Goal: Task Accomplishment & Management: Manage account settings

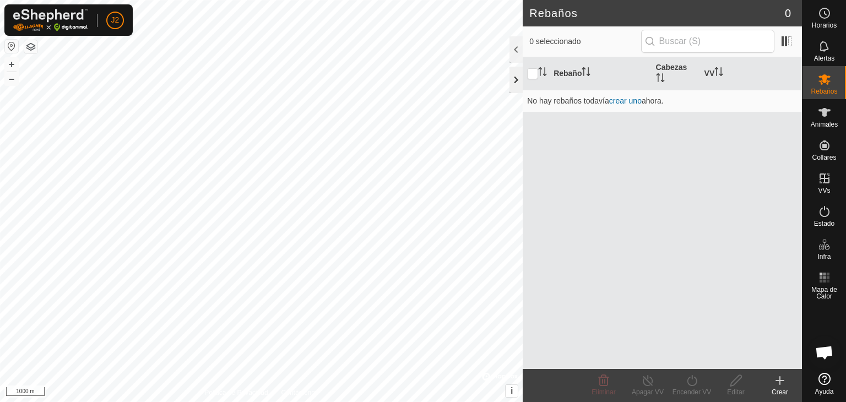
click at [513, 78] on div at bounding box center [516, 80] width 13 height 26
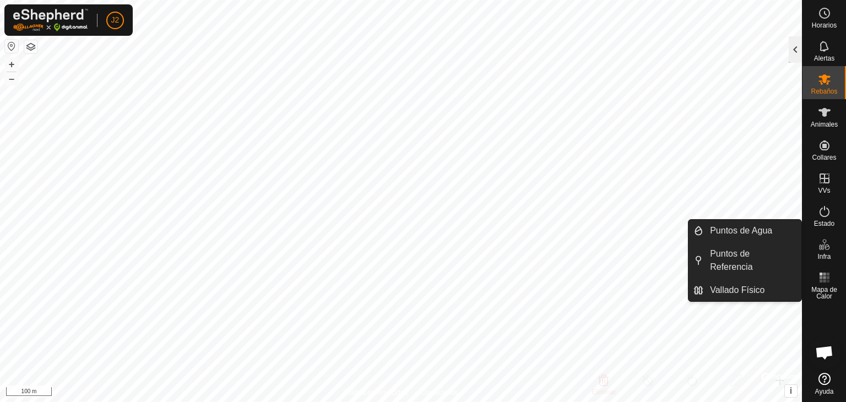
click at [801, 48] on div at bounding box center [795, 49] width 13 height 26
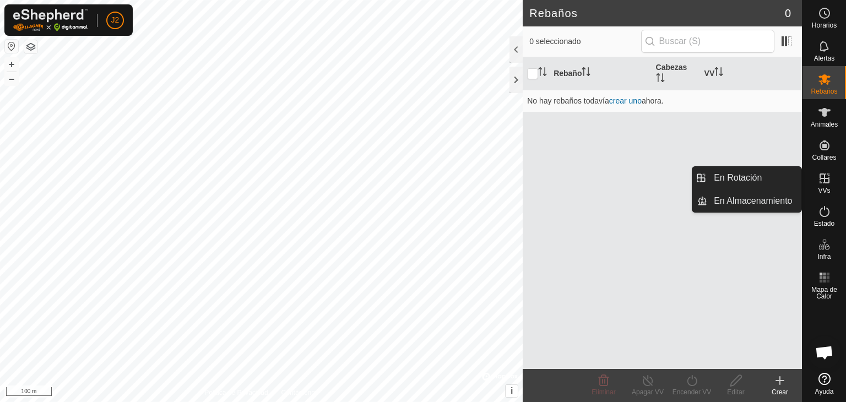
click at [822, 179] on icon at bounding box center [824, 178] width 13 height 13
click at [826, 177] on icon at bounding box center [824, 178] width 13 height 13
click at [745, 170] on link "En Rotación" at bounding box center [754, 178] width 94 height 22
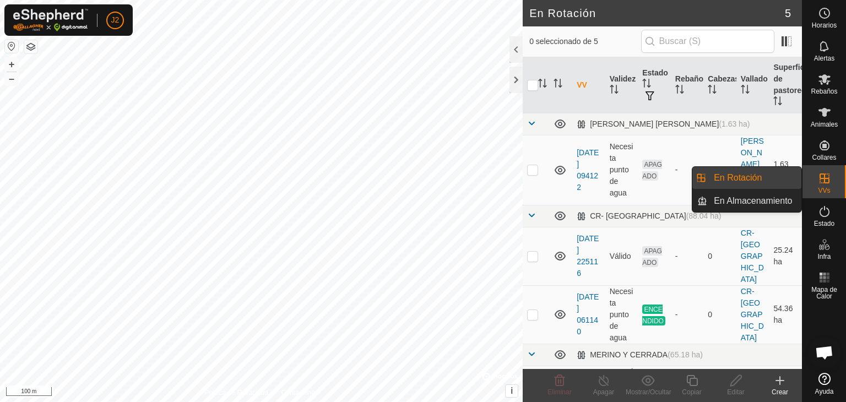
click at [744, 179] on link "En Rotación" at bounding box center [754, 178] width 94 height 22
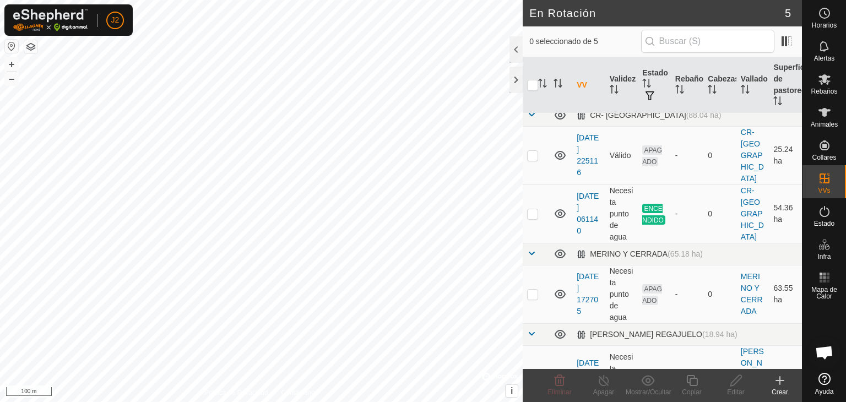
scroll to position [123, 0]
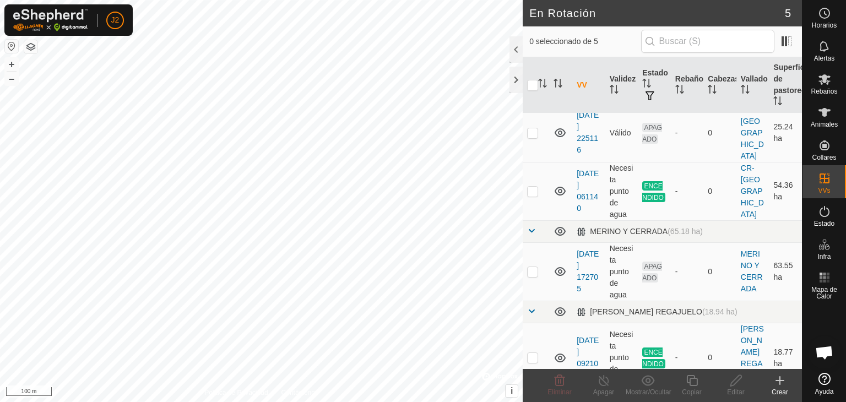
click at [782, 381] on icon at bounding box center [779, 380] width 13 height 13
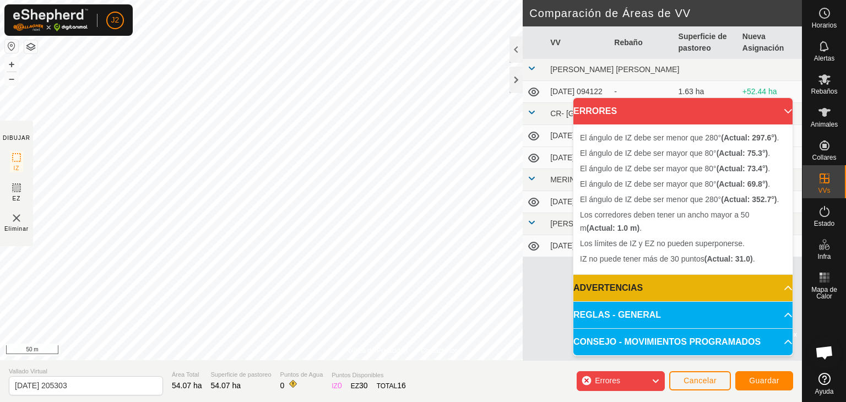
click at [777, 113] on p-accordion-header "ERRORES" at bounding box center [682, 111] width 219 height 26
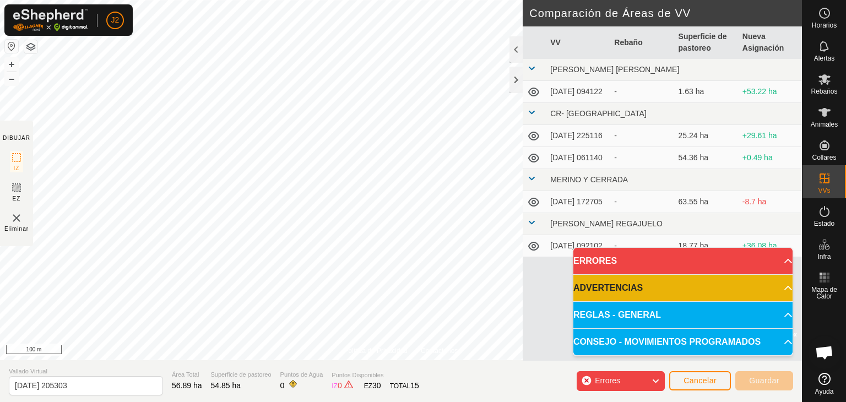
click at [781, 262] on p-accordion-header "ERRORES" at bounding box center [682, 261] width 219 height 26
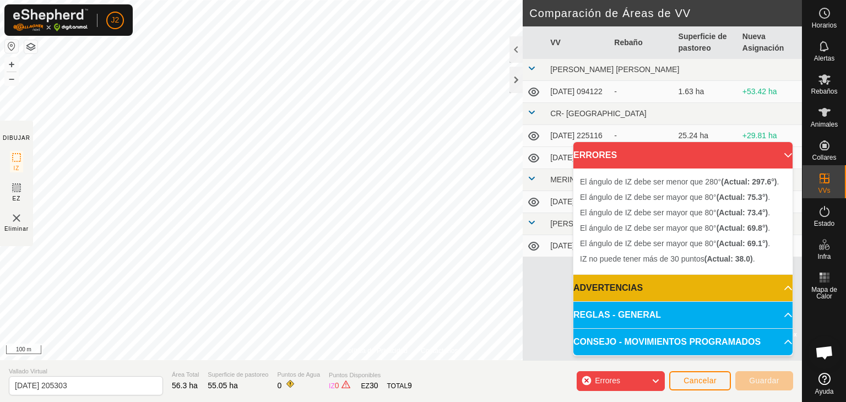
drag, startPoint x: 846, startPoint y: 149, endPoint x: 588, endPoint y: 25, distance: 285.8
click at [588, 25] on header "Comparación de Áreas de VV" at bounding box center [662, 13] width 279 height 26
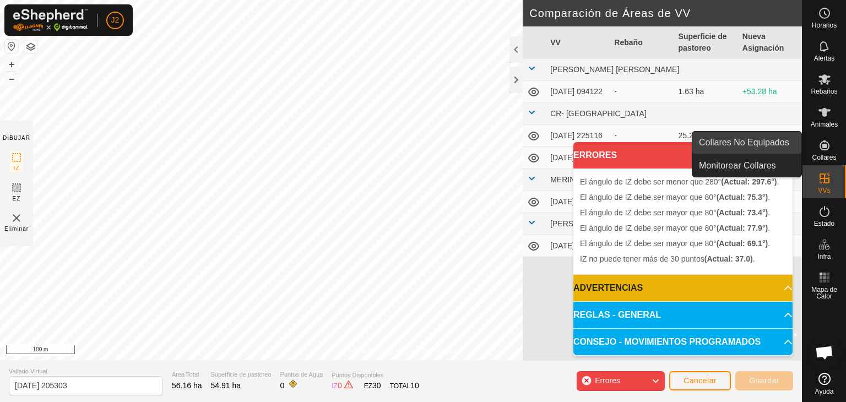
click at [779, 151] on link "Collares No Equipados" at bounding box center [746, 143] width 109 height 22
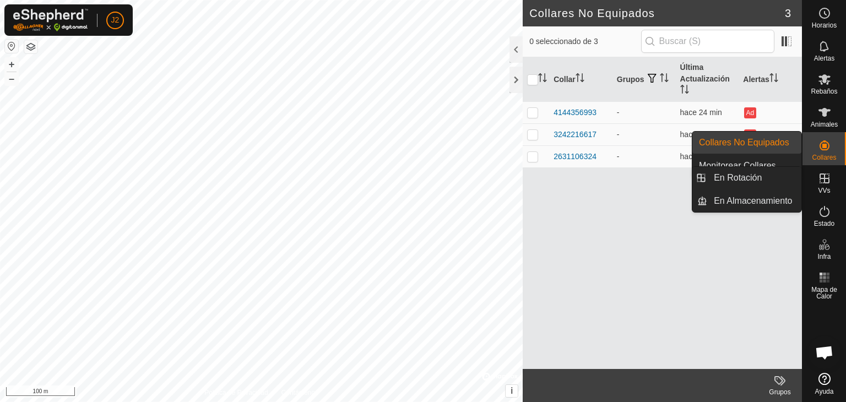
drag, startPoint x: 826, startPoint y: 172, endPoint x: 822, endPoint y: 181, distance: 8.9
click at [822, 181] on icon at bounding box center [824, 178] width 13 height 13
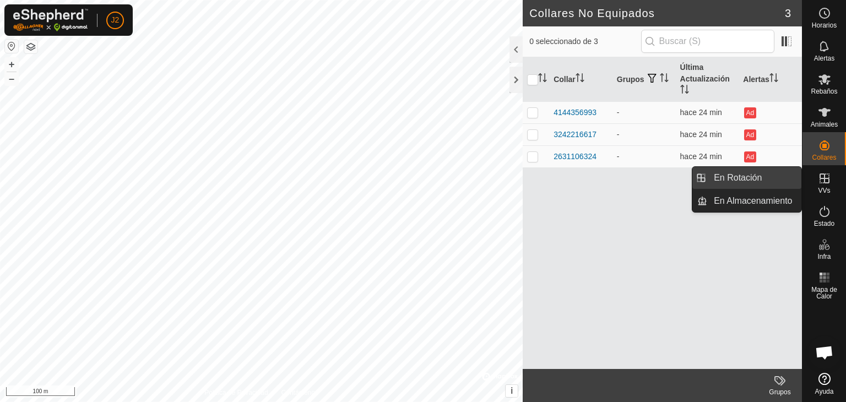
click at [729, 179] on link "En Rotación" at bounding box center [754, 178] width 94 height 22
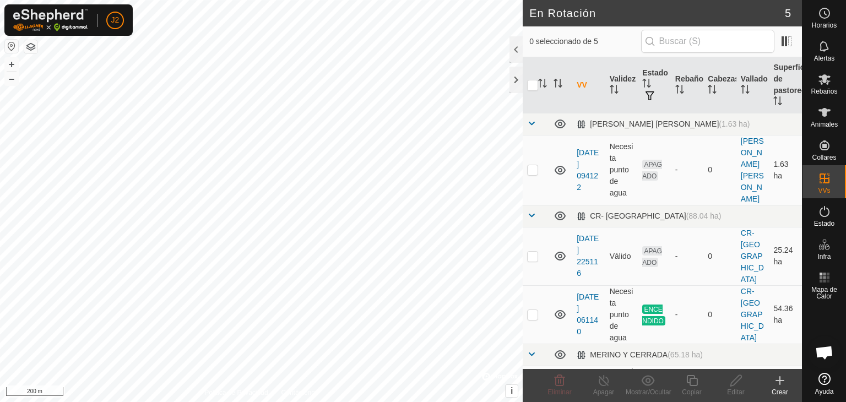
click at [782, 384] on icon at bounding box center [779, 380] width 13 height 13
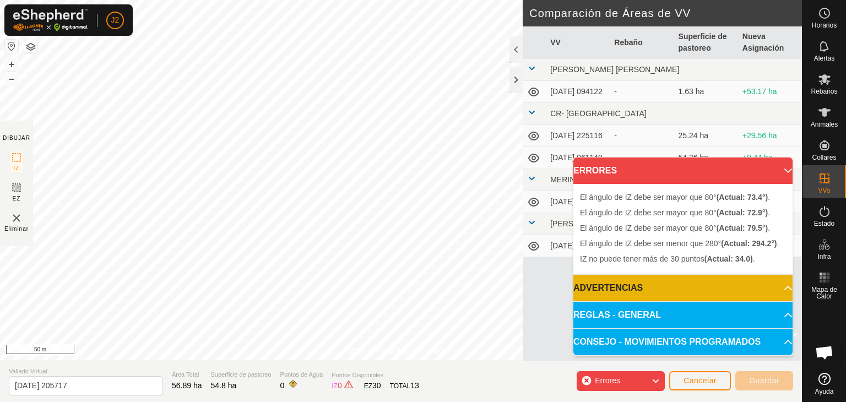
click at [782, 172] on p-accordion-header "ERRORES" at bounding box center [682, 171] width 219 height 26
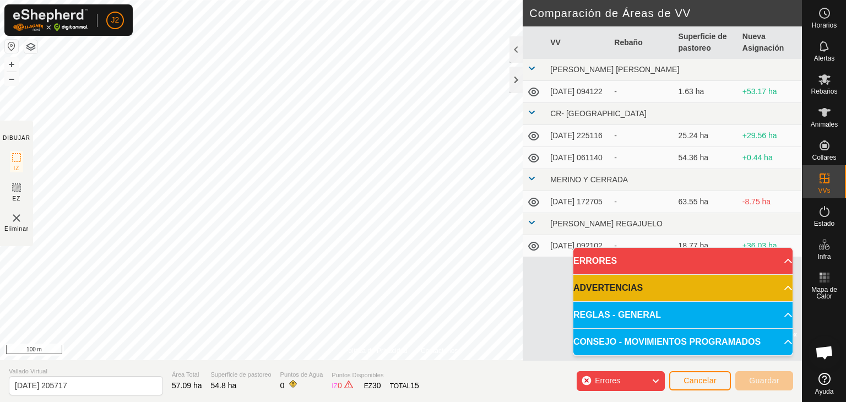
click at [777, 264] on p-accordion-header "ERRORES" at bounding box center [682, 261] width 219 height 26
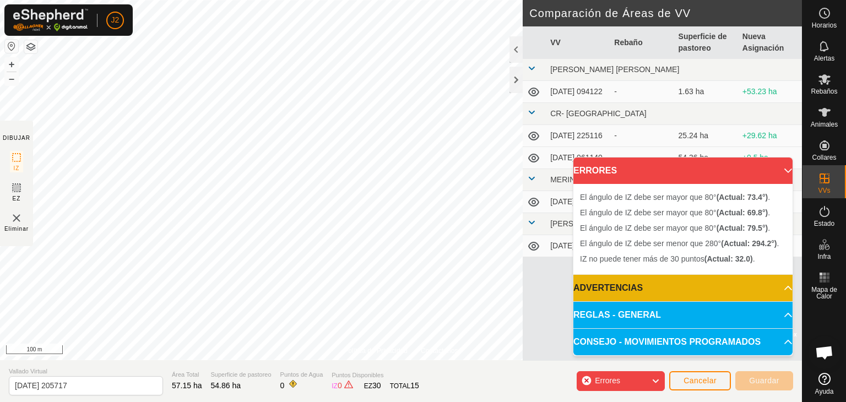
click at [0, 155] on section "DIBUJAR IZ EZ Eliminar" at bounding box center [16, 184] width 33 height 126
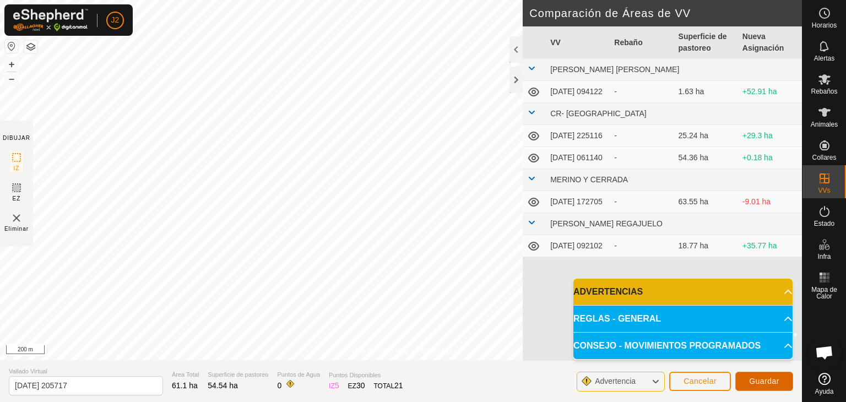
click at [763, 378] on span "Guardar" at bounding box center [764, 381] width 30 height 9
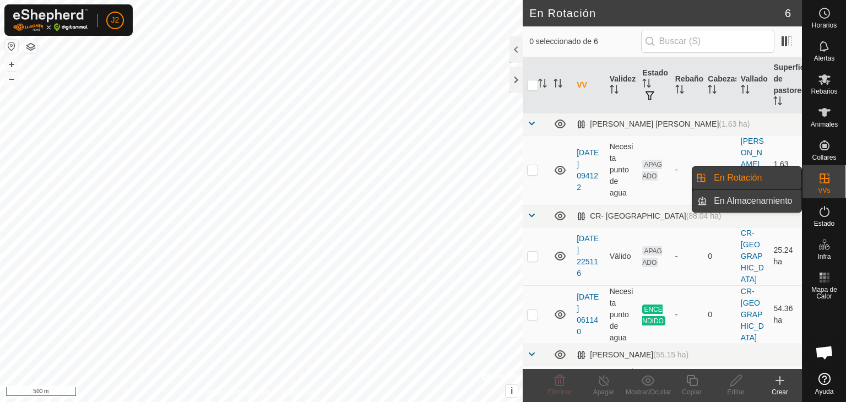
click at [756, 200] on link "En Almacenamiento" at bounding box center [754, 201] width 94 height 22
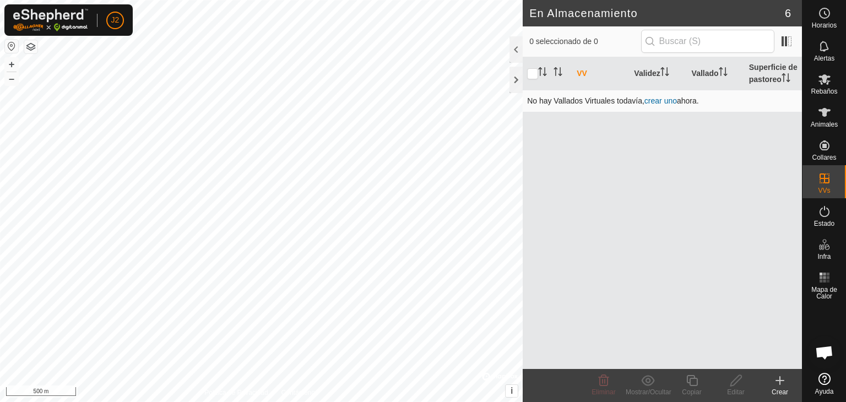
click at [663, 99] on link "crear uno" at bounding box center [660, 100] width 32 height 9
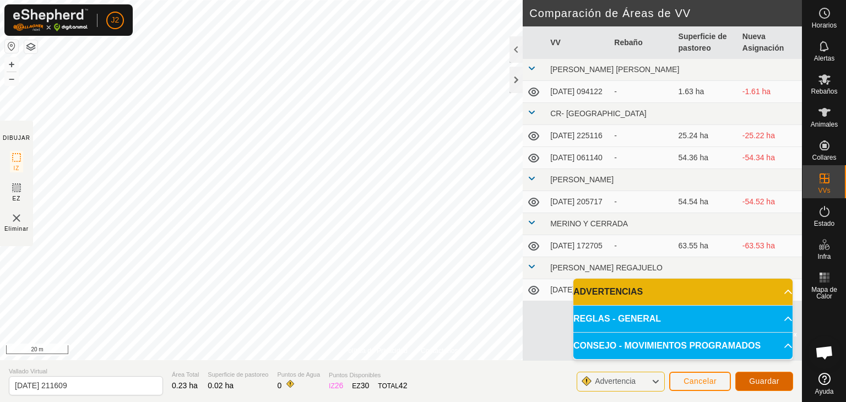
click at [751, 377] on span "Guardar" at bounding box center [764, 381] width 30 height 9
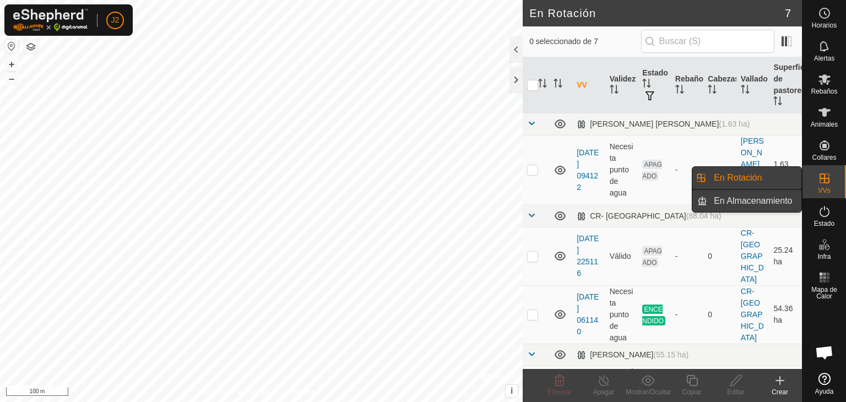
click at [751, 197] on link "En Almacenamiento" at bounding box center [754, 201] width 94 height 22
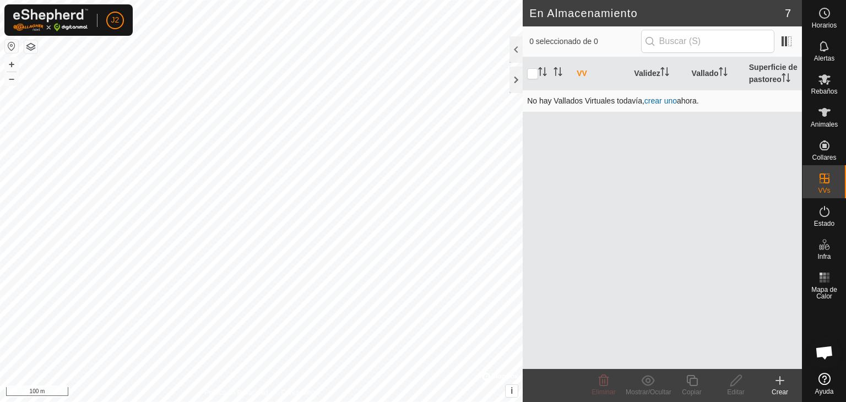
click at [659, 97] on link "crear uno" at bounding box center [660, 100] width 32 height 9
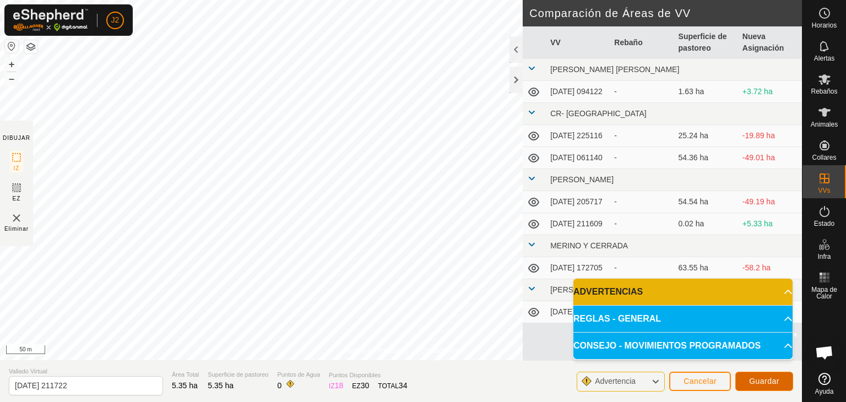
click at [760, 388] on button "Guardar" at bounding box center [764, 381] width 58 height 19
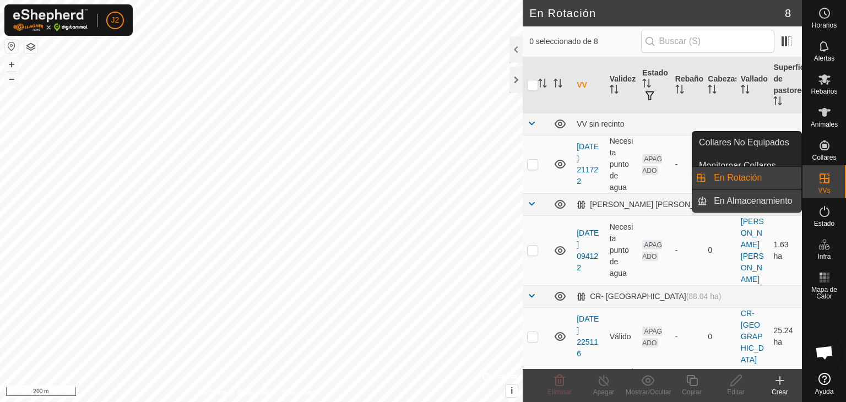
drag, startPoint x: 752, startPoint y: 199, endPoint x: 740, endPoint y: 202, distance: 11.9
click at [751, 199] on link "En Almacenamiento" at bounding box center [754, 201] width 94 height 22
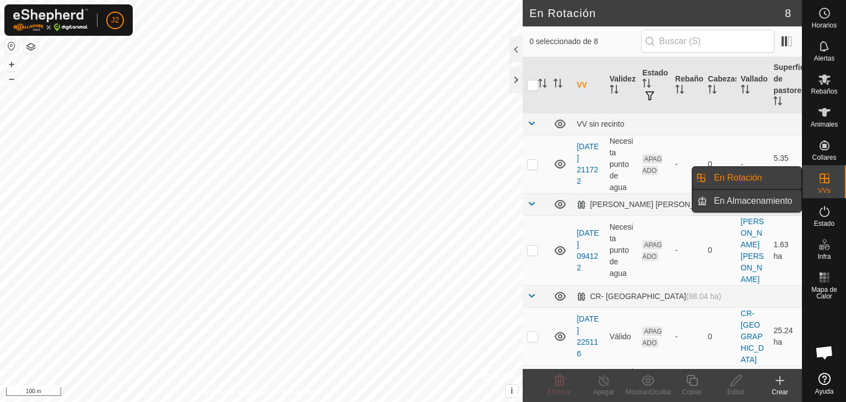
click at [756, 201] on link "En Almacenamiento" at bounding box center [754, 201] width 94 height 22
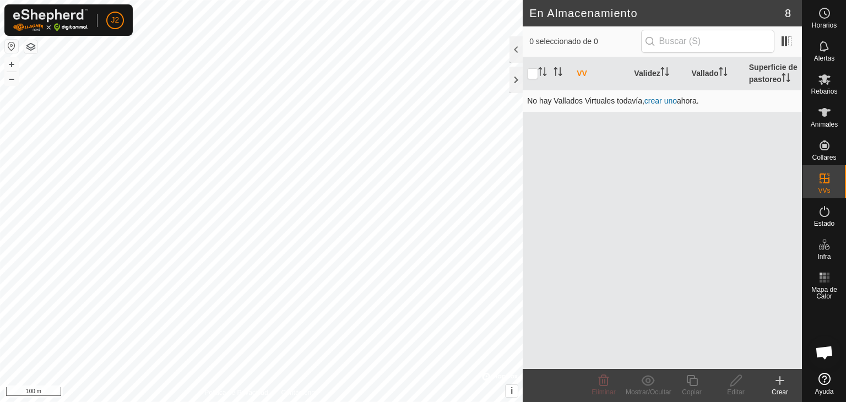
click at [666, 102] on link "crear uno" at bounding box center [660, 100] width 32 height 9
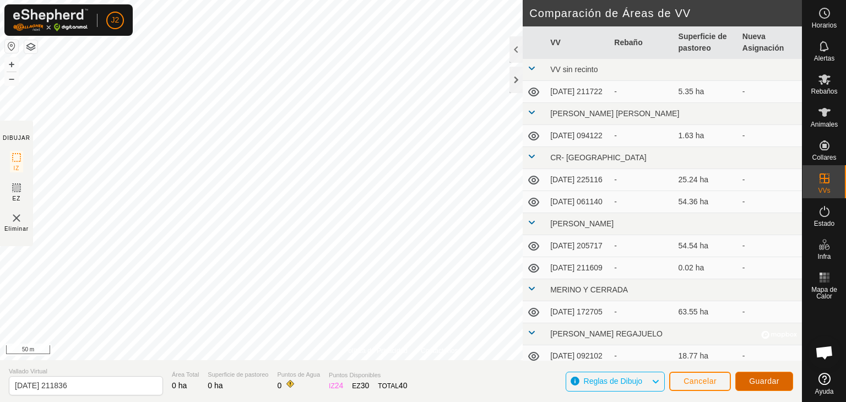
click at [772, 386] on button "Guardar" at bounding box center [764, 381] width 58 height 19
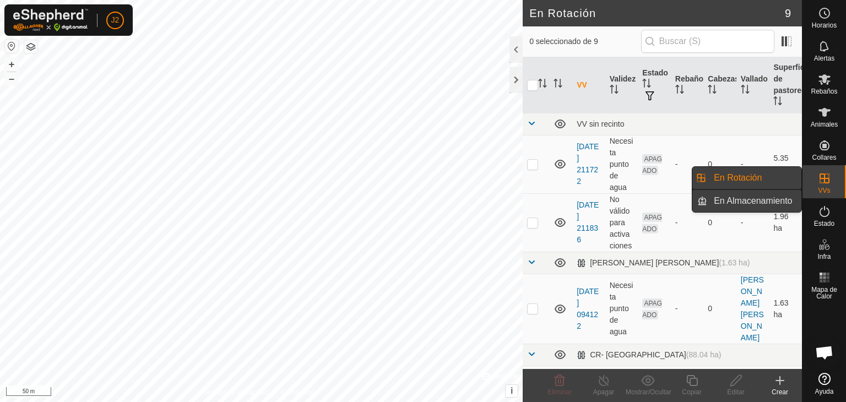
click at [761, 203] on link "En Almacenamiento" at bounding box center [754, 201] width 94 height 22
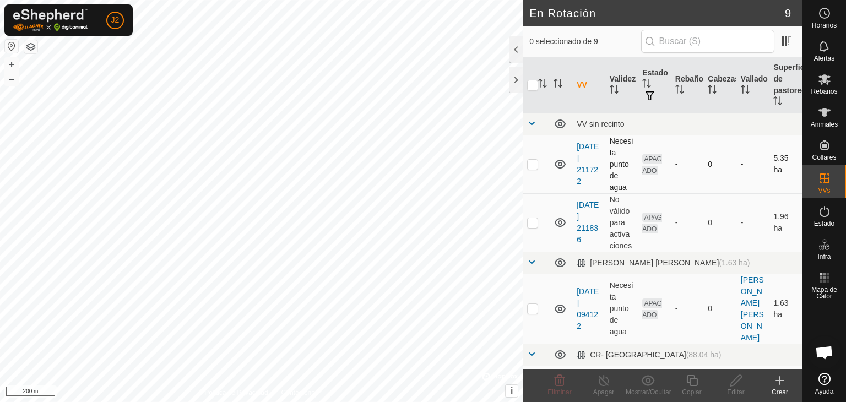
click at [621, 146] on td "Necesita punto de agua" at bounding box center [621, 164] width 33 height 58
click at [603, 197] on td "[DATE] 211836" at bounding box center [588, 222] width 33 height 58
click at [615, 156] on td "Necesita punto de agua" at bounding box center [621, 164] width 33 height 58
click at [531, 164] on p-checkbox at bounding box center [532, 164] width 11 height 9
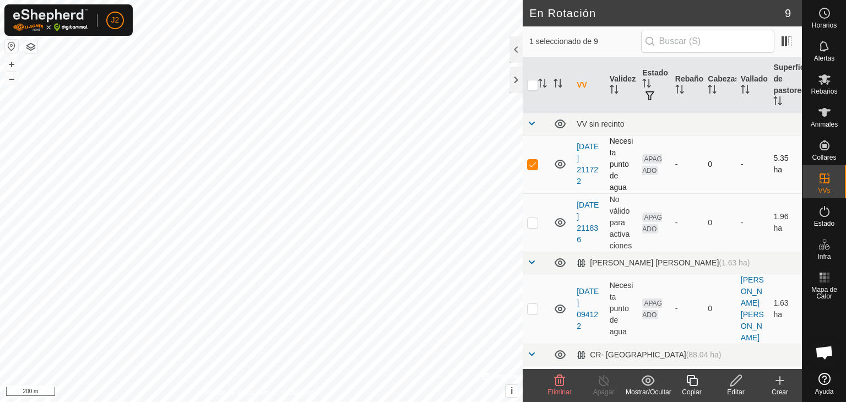
checkbox input "false"
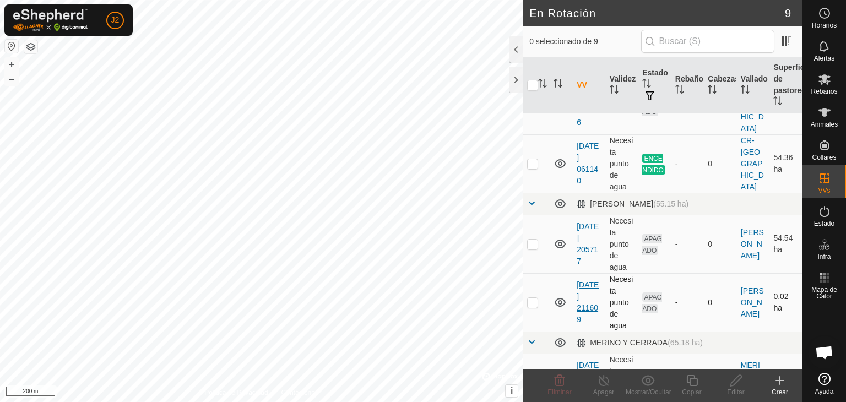
scroll to position [345, 0]
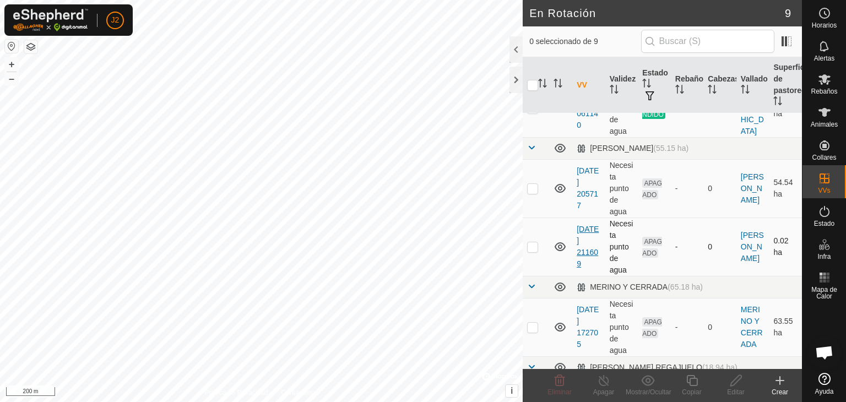
click at [584, 225] on link "[DATE] 211609" at bounding box center [588, 247] width 22 height 44
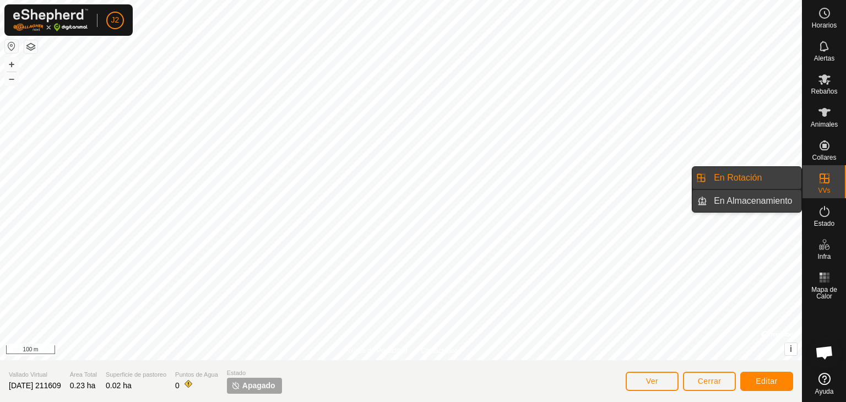
click at [747, 199] on link "En Almacenamiento" at bounding box center [754, 201] width 94 height 22
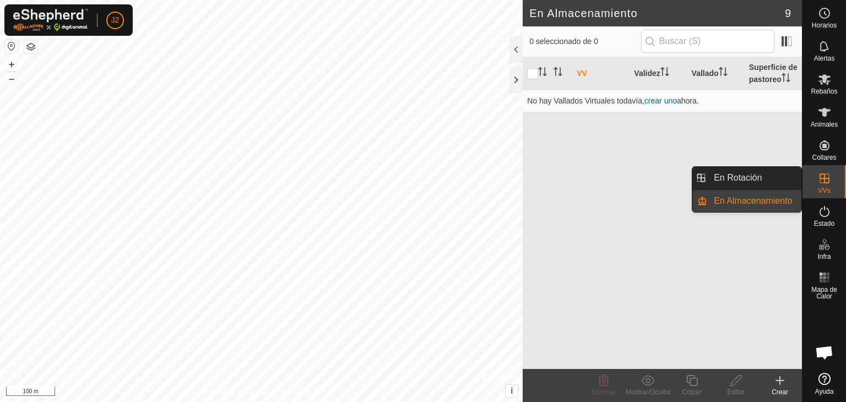
click at [740, 177] on link "En Rotación" at bounding box center [754, 178] width 94 height 22
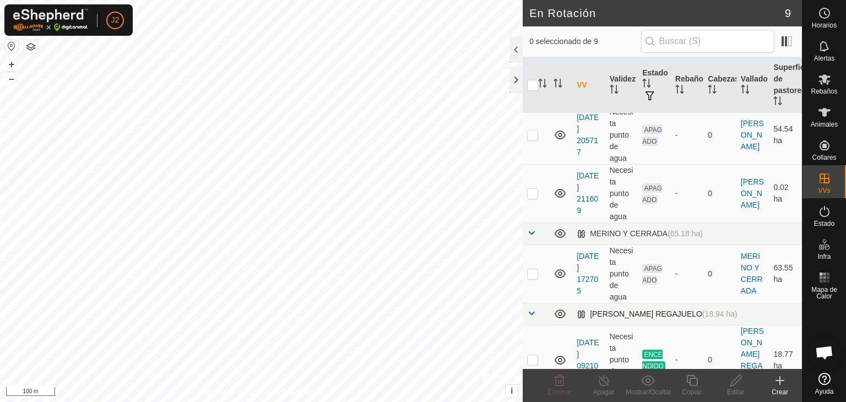
scroll to position [400, 0]
click at [585, 337] on link "[DATE] 092102" at bounding box center [588, 359] width 22 height 44
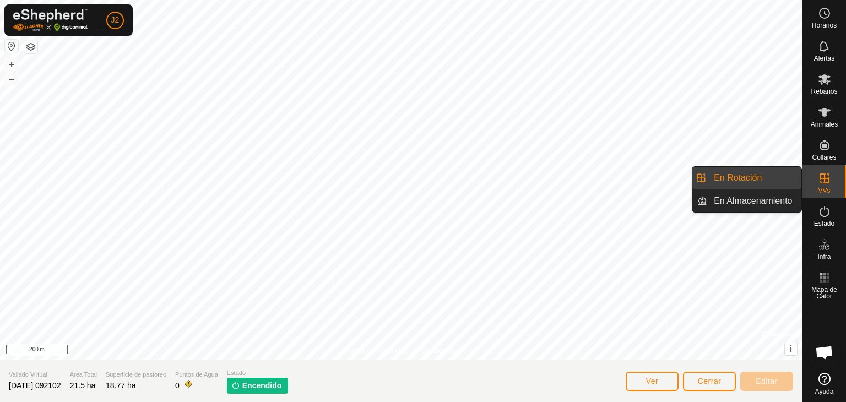
click at [766, 201] on span "En Almacenamiento" at bounding box center [753, 200] width 78 height 13
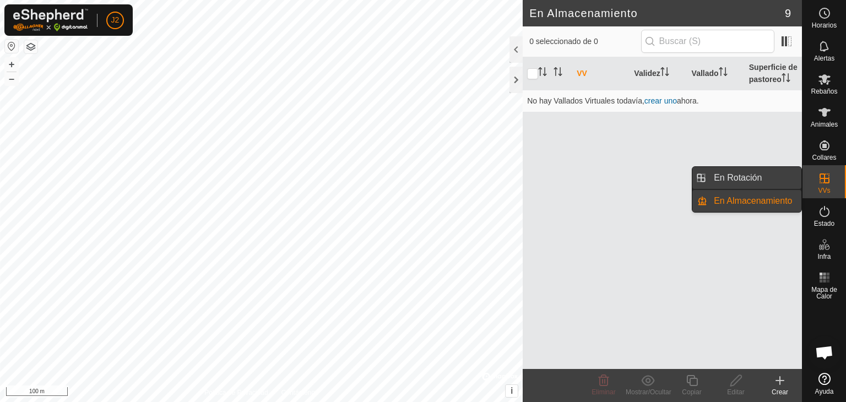
click at [779, 178] on link "En Rotación" at bounding box center [754, 178] width 94 height 22
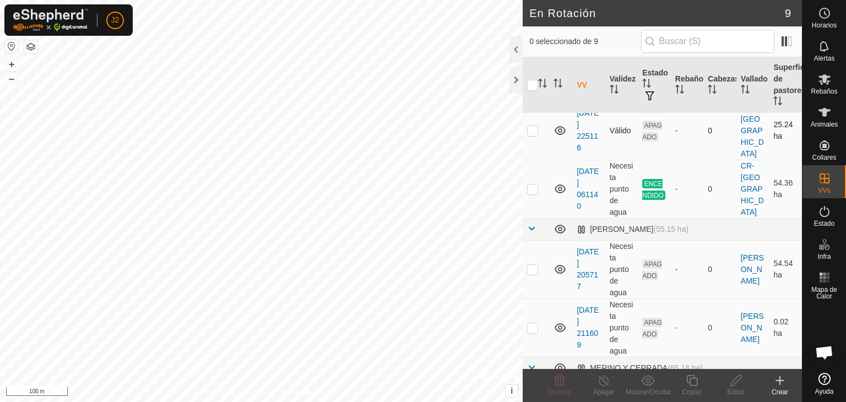
scroll to position [290, 0]
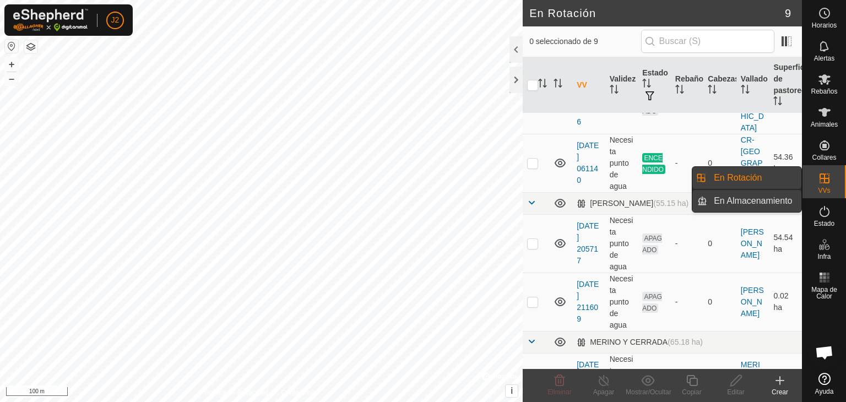
click at [781, 199] on link "En Almacenamiento" at bounding box center [754, 201] width 94 height 22
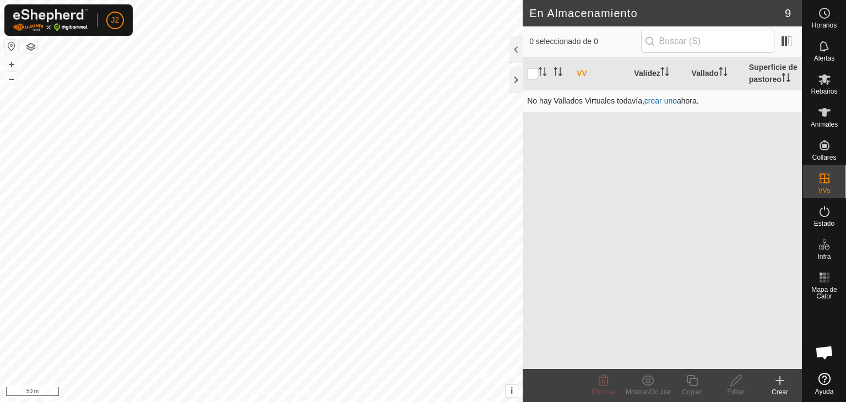
click at [658, 101] on link "crear uno" at bounding box center [660, 100] width 32 height 9
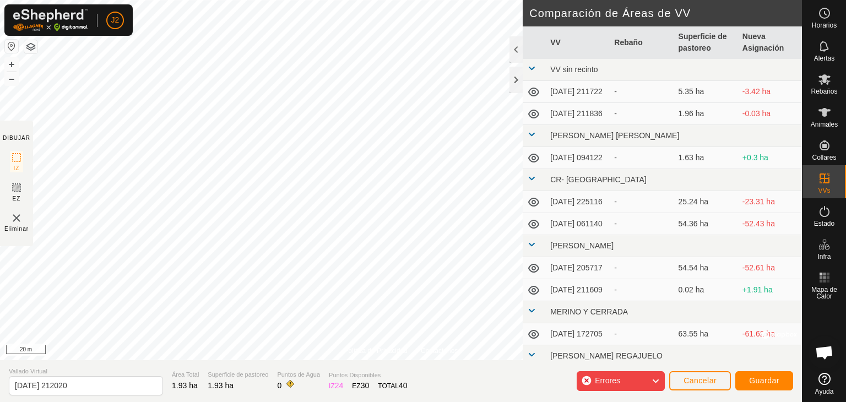
scroll to position [42, 0]
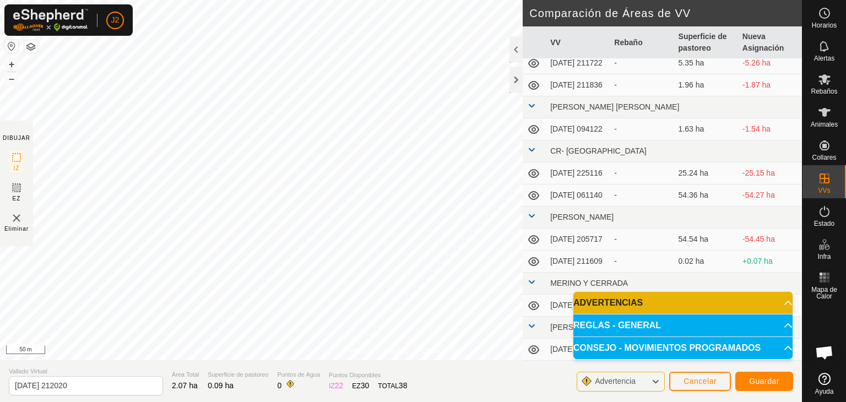
click at [778, 324] on p-accordion-header "REGLAS - GENERAL" at bounding box center [682, 326] width 219 height 22
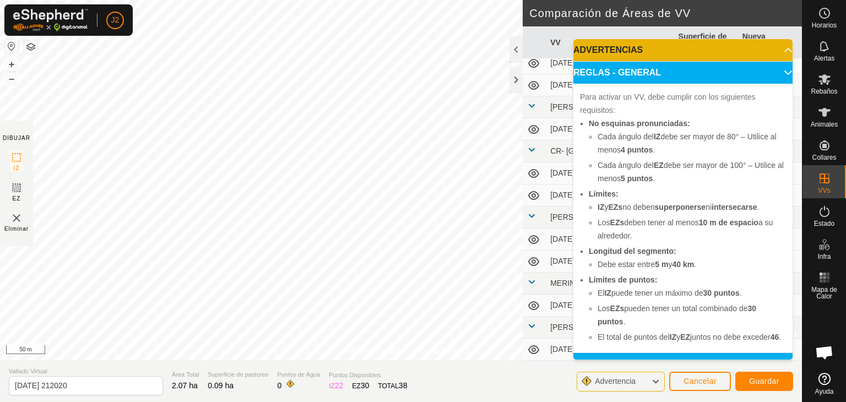
click at [775, 50] on p-accordion-header "ADVERTENCIAS" at bounding box center [682, 50] width 219 height 22
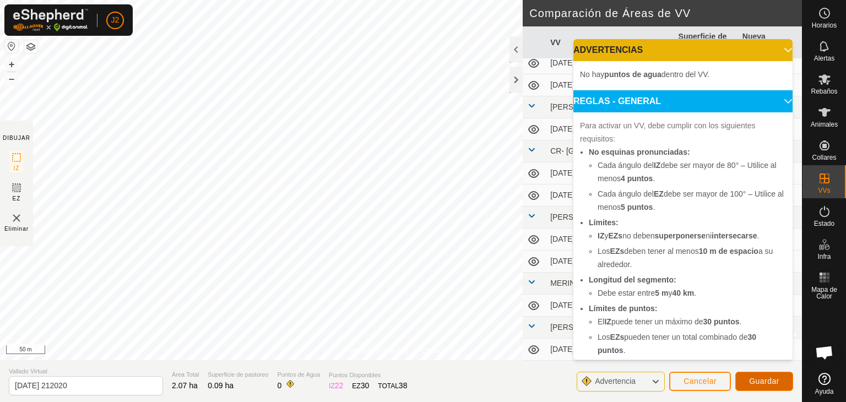
click at [760, 377] on span "Guardar" at bounding box center [764, 381] width 30 height 9
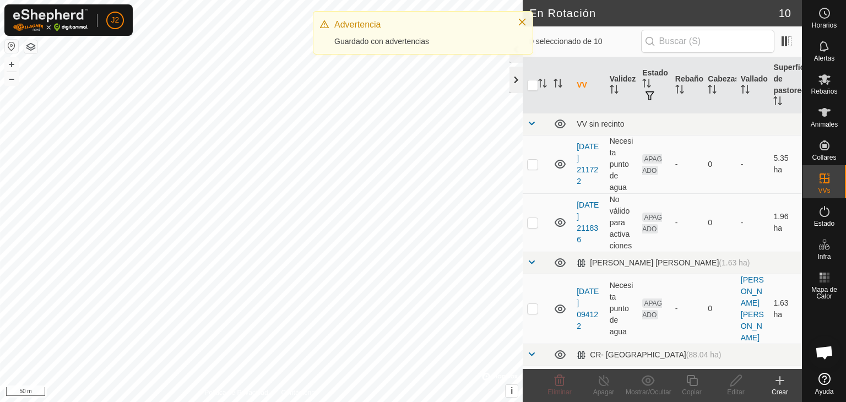
click at [515, 82] on div at bounding box center [516, 80] width 13 height 26
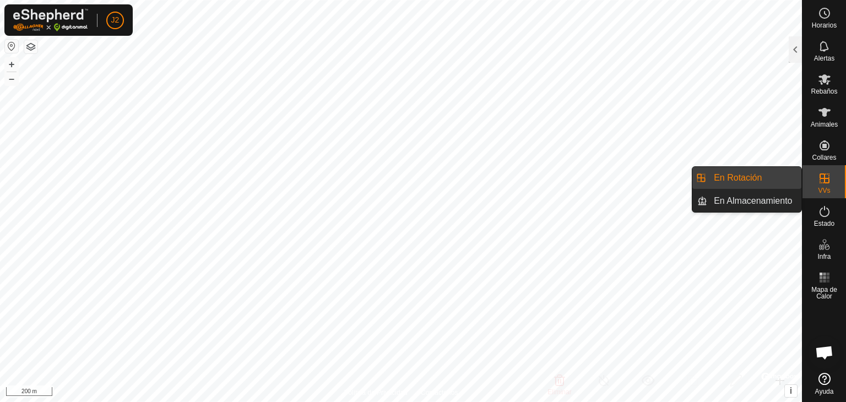
click at [718, 178] on link "En Rotación" at bounding box center [754, 178] width 94 height 22
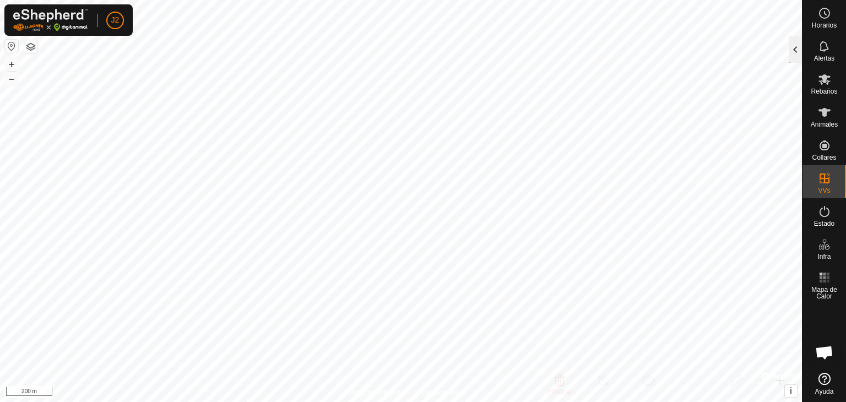
click at [792, 51] on div at bounding box center [795, 49] width 13 height 26
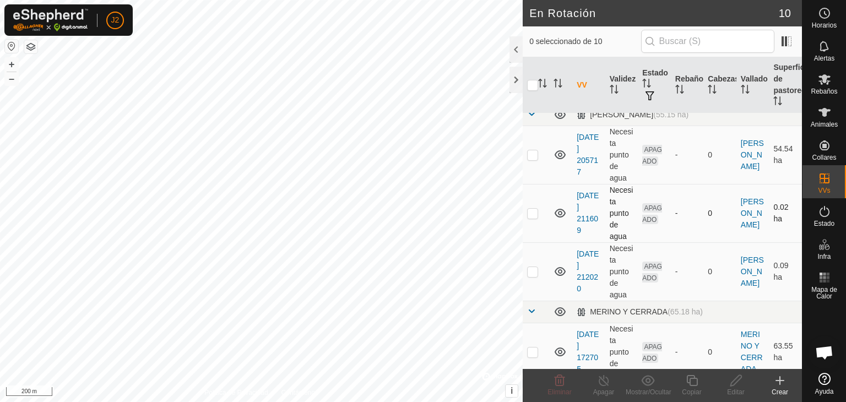
scroll to position [404, 0]
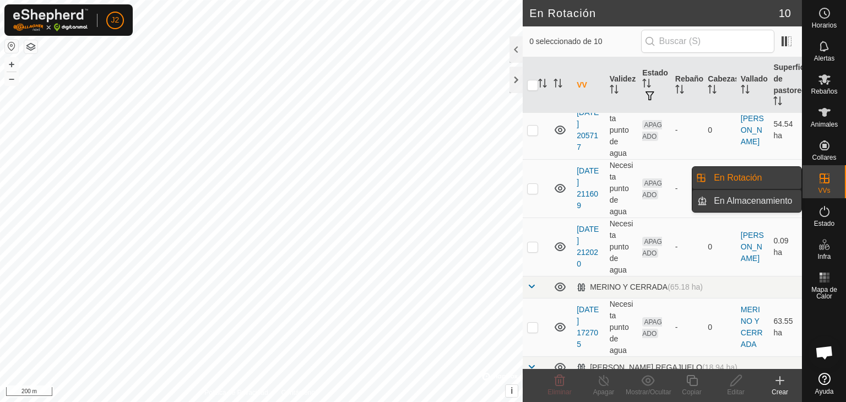
click at [771, 203] on link "En Almacenamiento" at bounding box center [754, 201] width 94 height 22
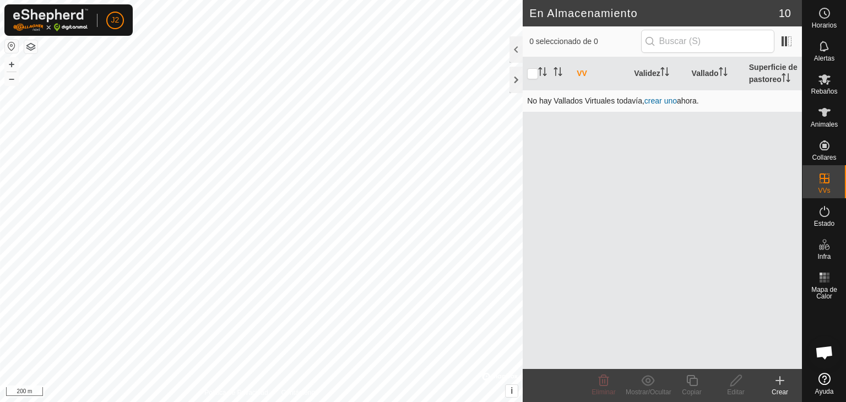
click at [675, 100] on link "crear uno" at bounding box center [660, 100] width 32 height 9
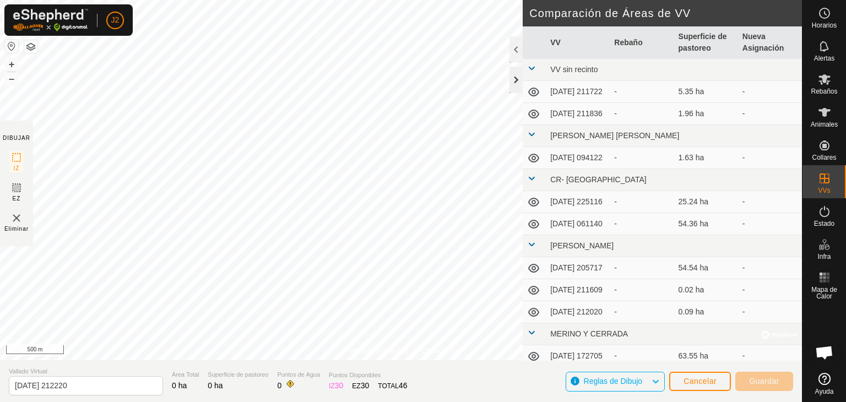
click at [516, 79] on div at bounding box center [516, 80] width 13 height 26
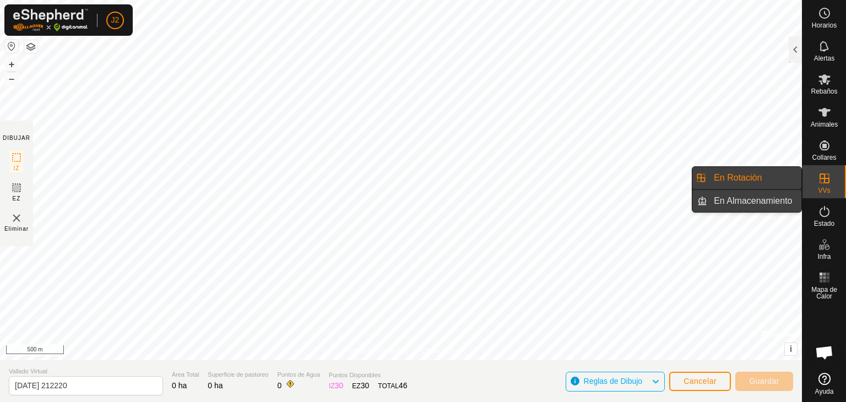
click at [763, 198] on link "En Almacenamiento" at bounding box center [754, 201] width 94 height 22
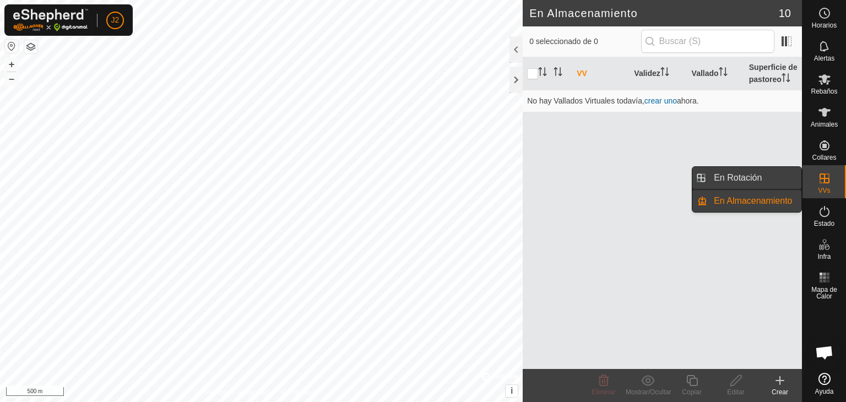
click at [768, 180] on link "En Rotación" at bounding box center [754, 178] width 94 height 22
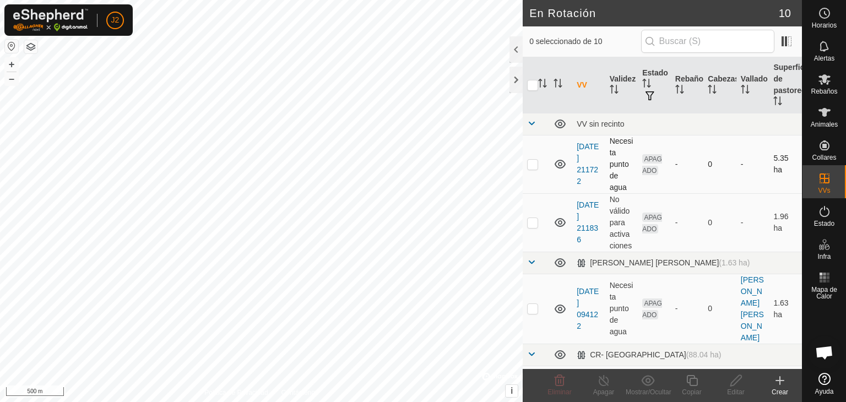
click at [534, 164] on p-checkbox at bounding box center [532, 164] width 11 height 9
click at [557, 387] on div "Eliminar" at bounding box center [560, 392] width 44 height 10
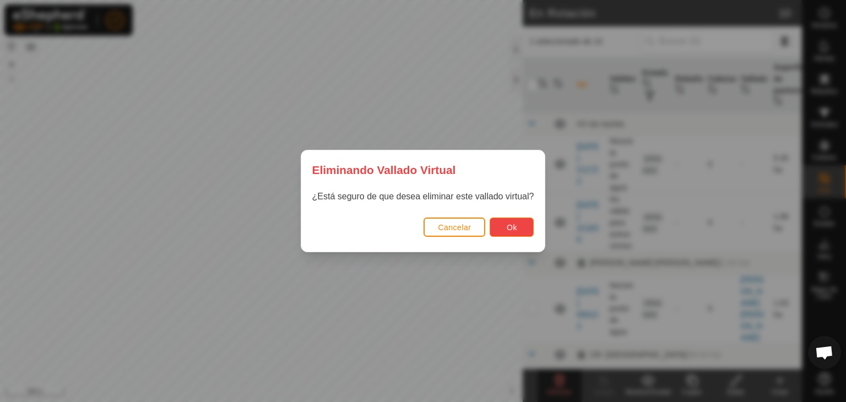
click at [529, 222] on button "Ok" at bounding box center [512, 227] width 44 height 19
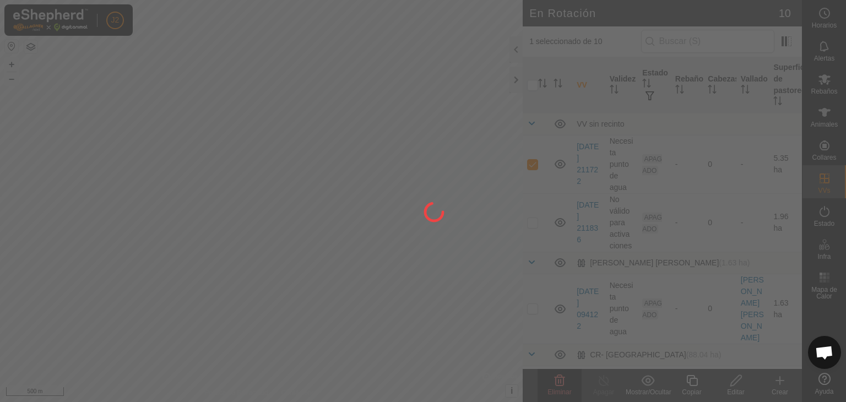
checkbox input "false"
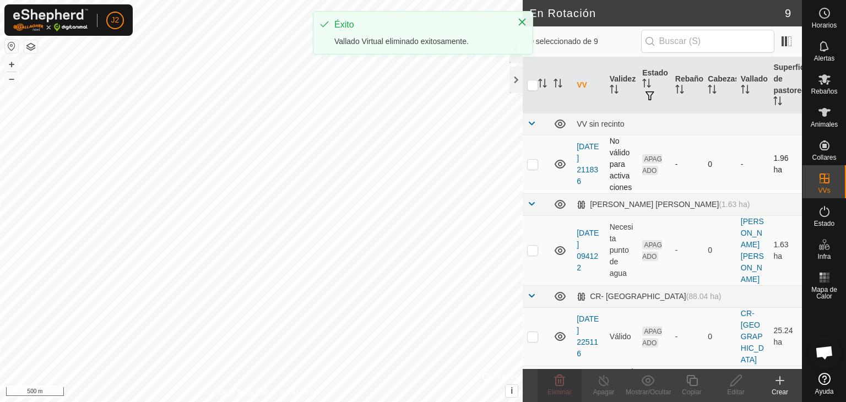
click at [533, 168] on p-checkbox at bounding box center [532, 164] width 11 height 9
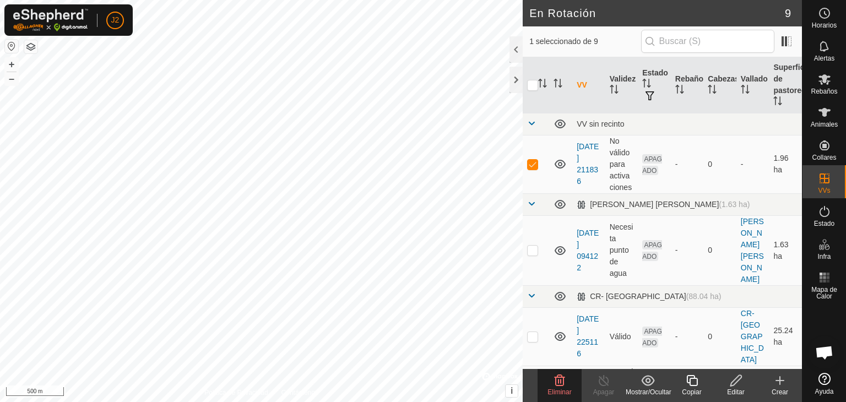
drag, startPoint x: 564, startPoint y: 386, endPoint x: 569, endPoint y: 383, distance: 5.7
click at [569, 383] on delete-svg-icon at bounding box center [560, 380] width 44 height 13
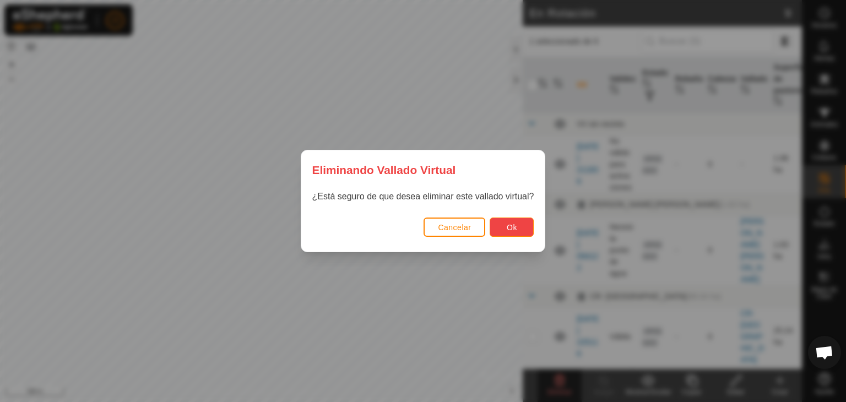
click at [507, 226] on span "Ok" at bounding box center [512, 227] width 10 height 9
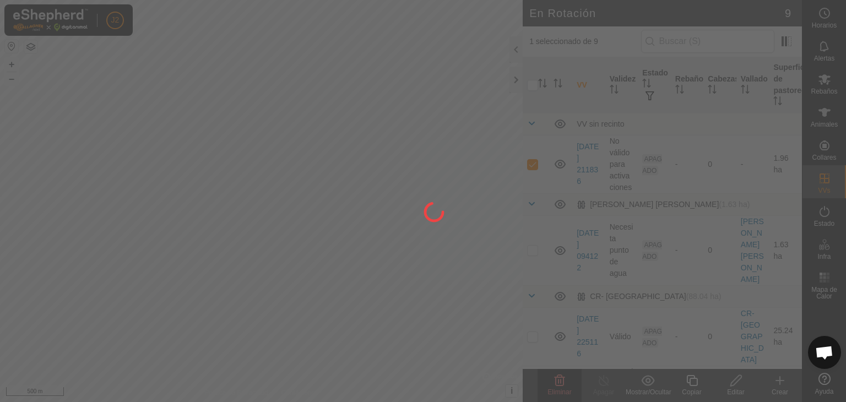
checkbox input "false"
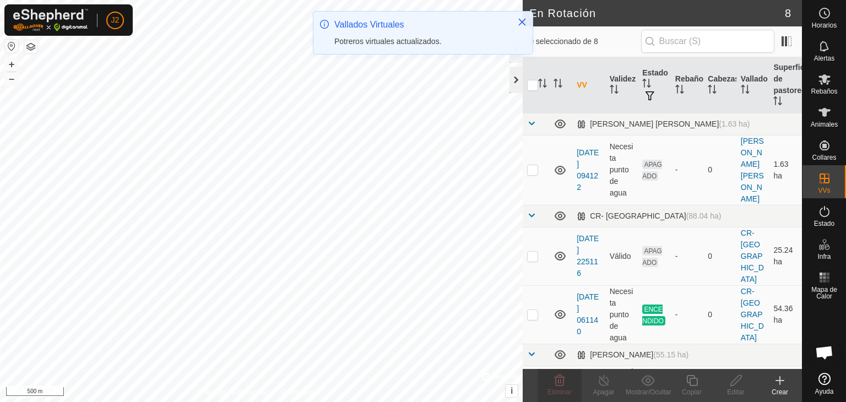
click at [517, 77] on div at bounding box center [516, 80] width 13 height 26
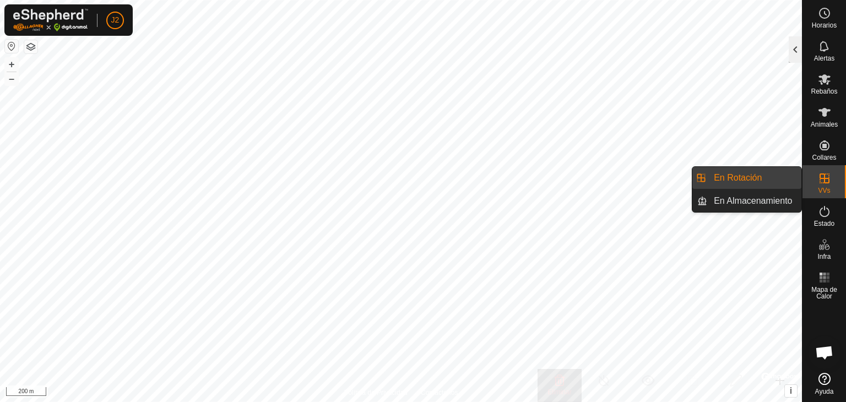
click at [792, 54] on div at bounding box center [795, 49] width 13 height 26
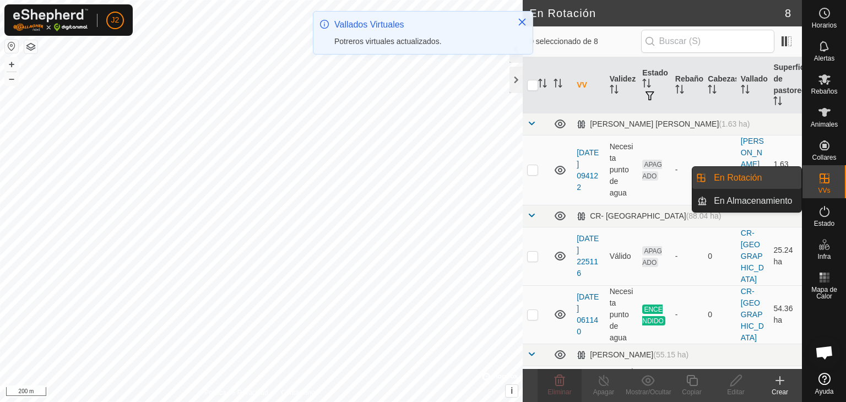
click at [751, 181] on link "En Rotación" at bounding box center [754, 178] width 94 height 22
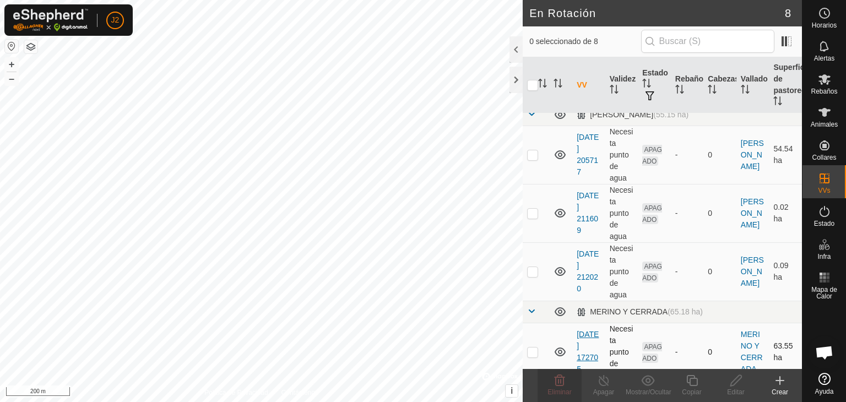
scroll to position [210, 0]
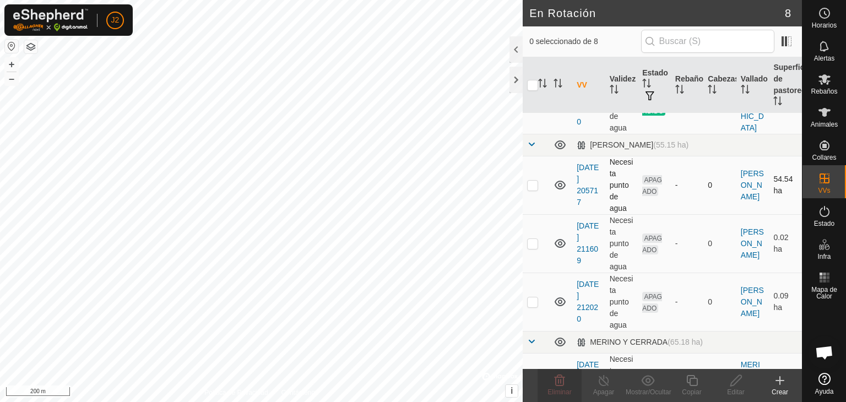
click at [532, 181] on p-checkbox at bounding box center [532, 185] width 11 height 9
checkbox input "true"
click at [733, 386] on icon at bounding box center [736, 380] width 14 height 13
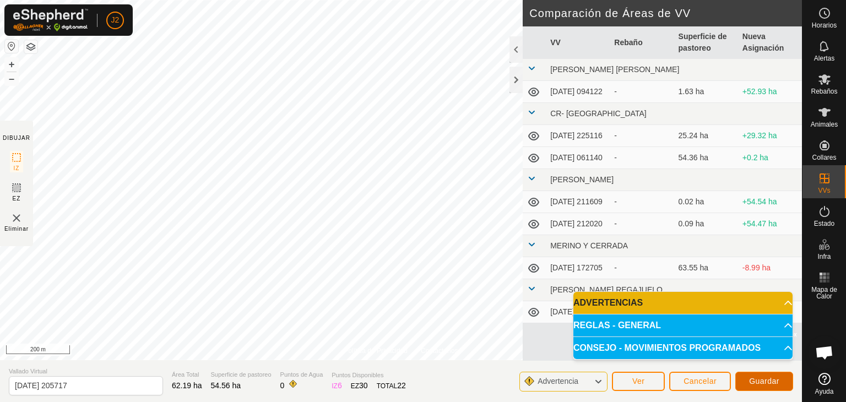
click at [764, 379] on span "Guardar" at bounding box center [764, 381] width 30 height 9
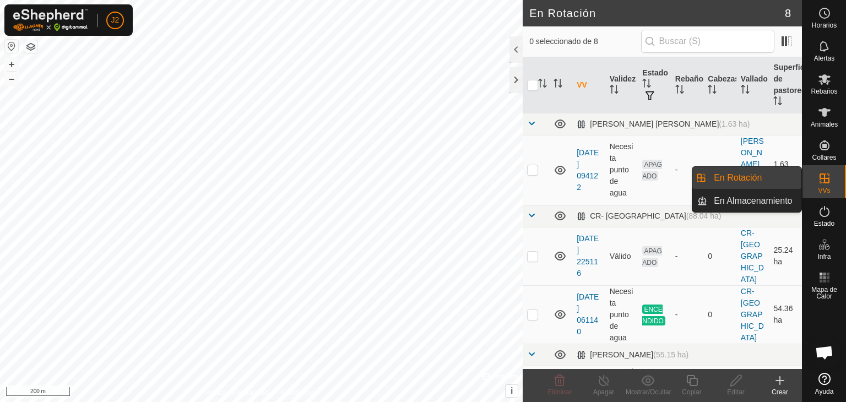
click at [759, 179] on link "En Rotación" at bounding box center [754, 178] width 94 height 22
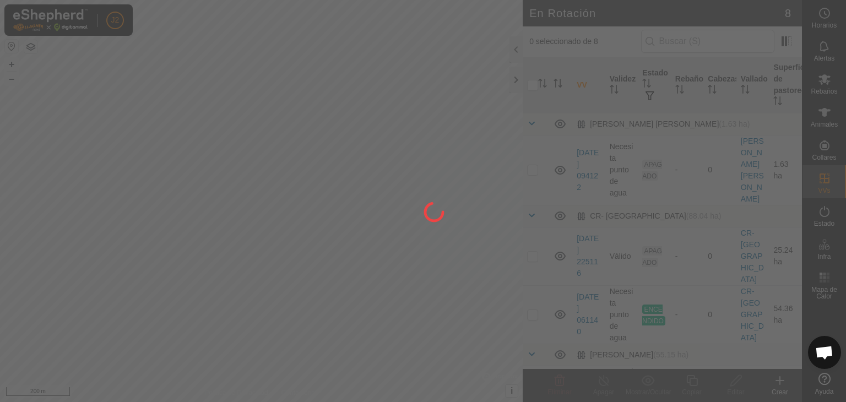
click at [765, 196] on div at bounding box center [423, 201] width 846 height 402
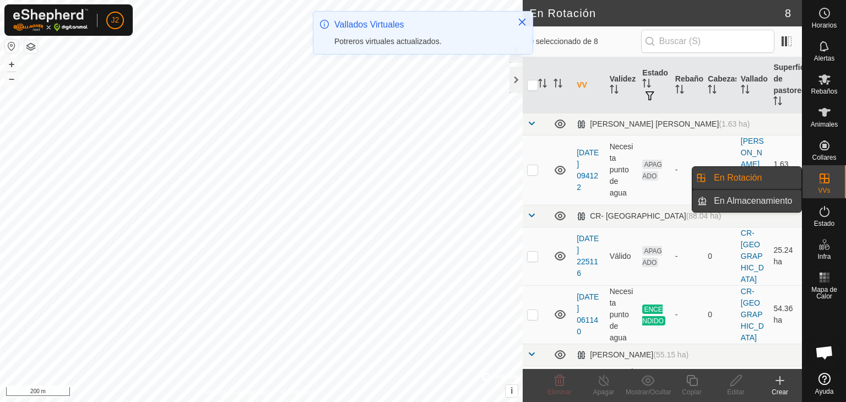
click at [766, 198] on link "En Almacenamiento" at bounding box center [754, 201] width 94 height 22
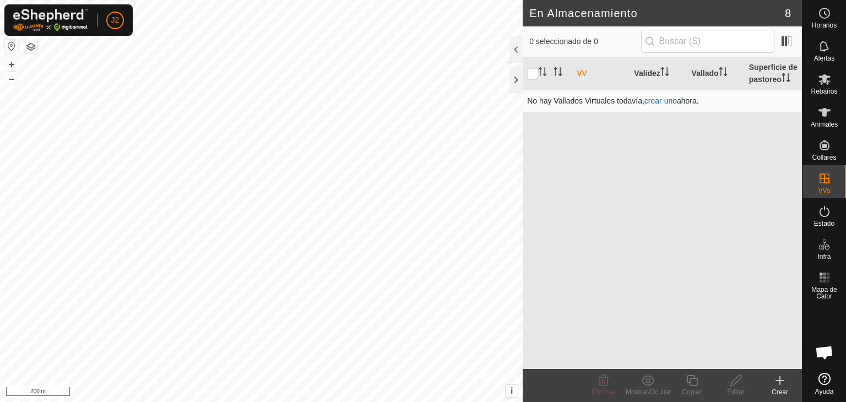
click at [664, 102] on link "crear uno" at bounding box center [660, 100] width 32 height 9
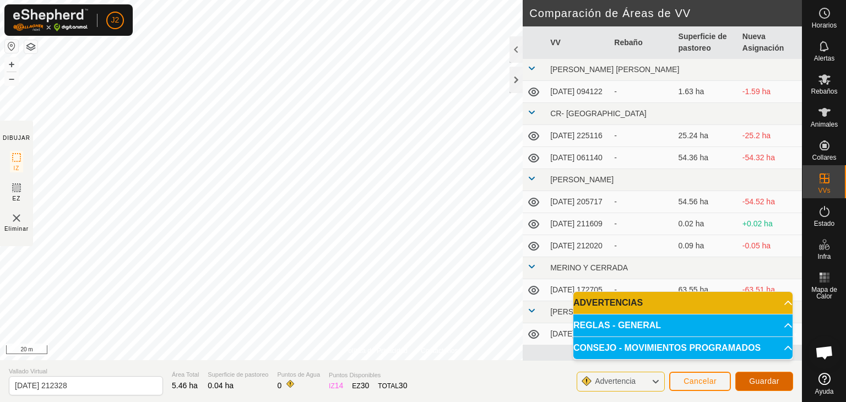
click at [762, 388] on button "Guardar" at bounding box center [764, 381] width 58 height 19
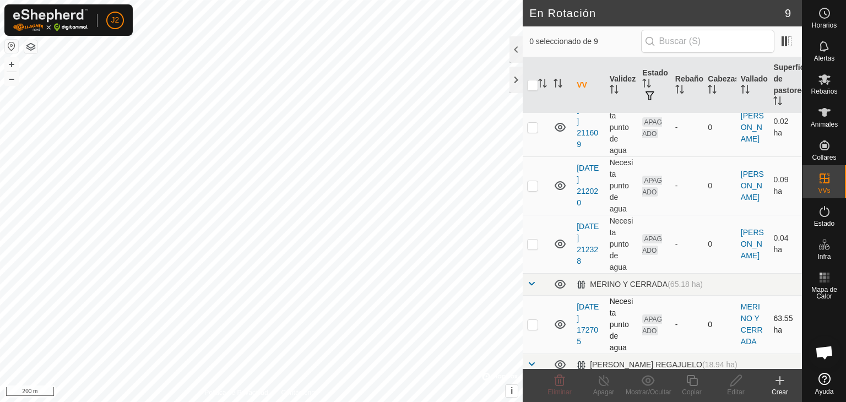
scroll to position [378, 0]
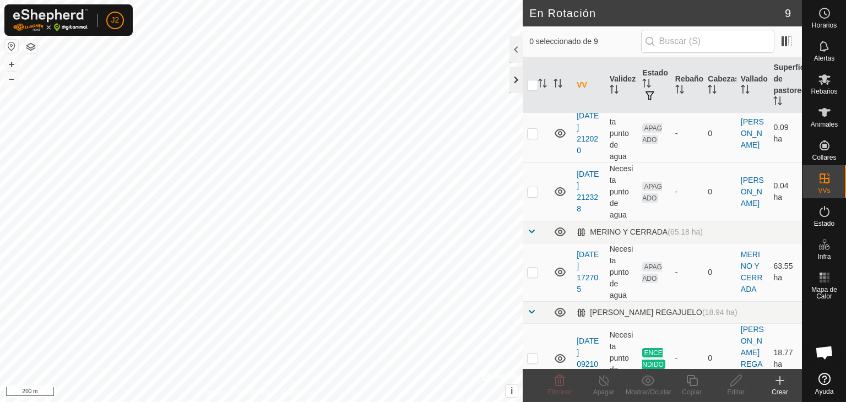
click at [522, 81] on div at bounding box center [516, 80] width 13 height 26
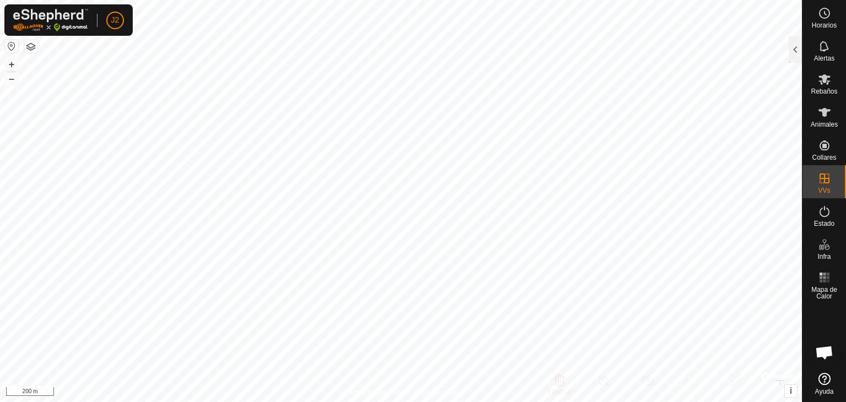
scroll to position [1512, 0]
click at [796, 51] on div at bounding box center [795, 49] width 13 height 26
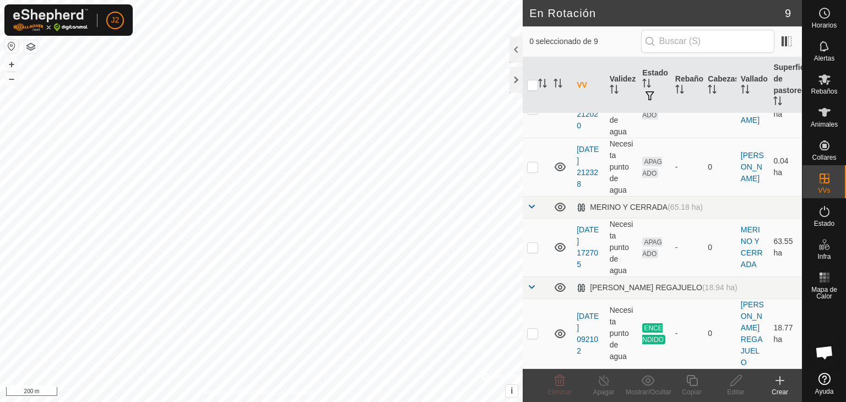
scroll to position [378, 0]
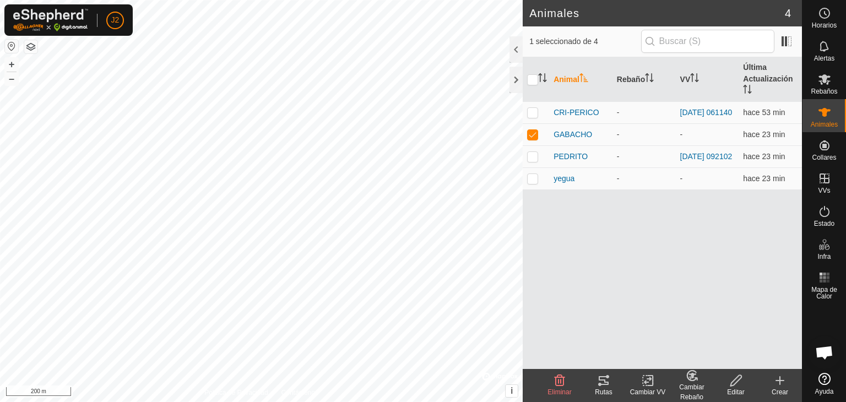
click at [646, 383] on icon at bounding box center [648, 380] width 8 height 7
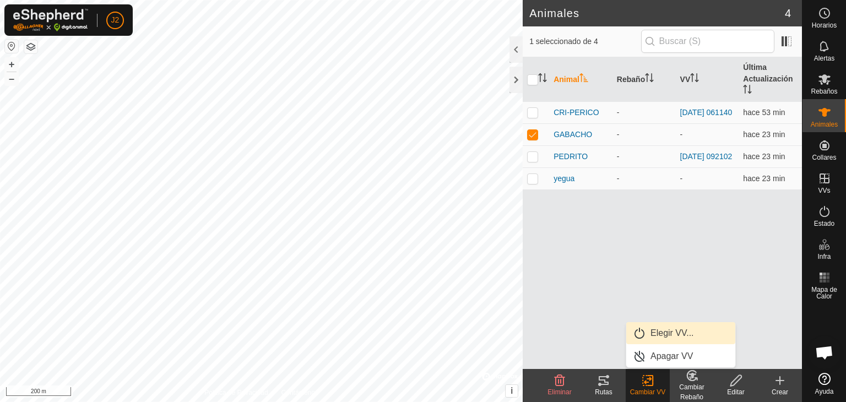
click at [664, 328] on link "Elegir VV..." at bounding box center [680, 333] width 109 height 22
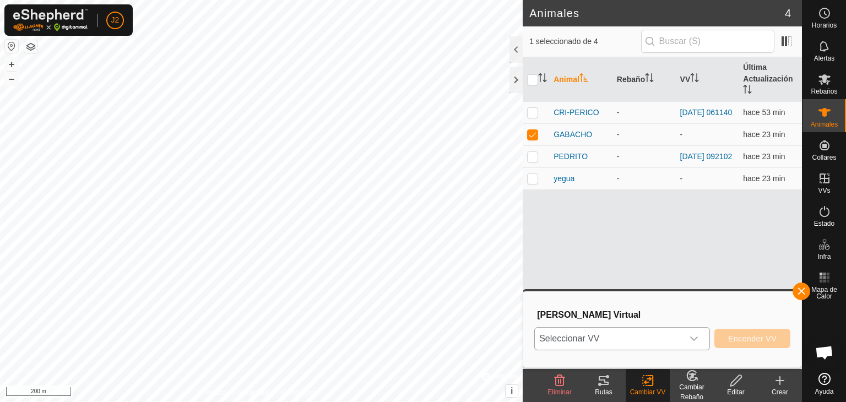
click at [663, 335] on span "Seleccionar VV" at bounding box center [609, 339] width 148 height 22
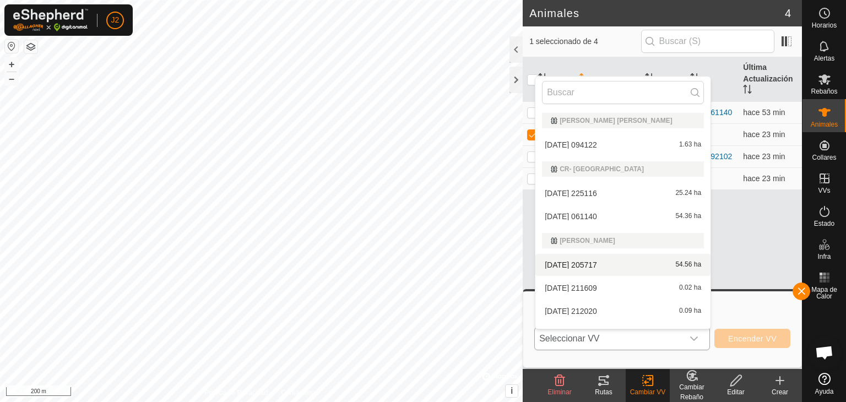
click at [597, 267] on span "[DATE] 205717" at bounding box center [571, 265] width 52 height 8
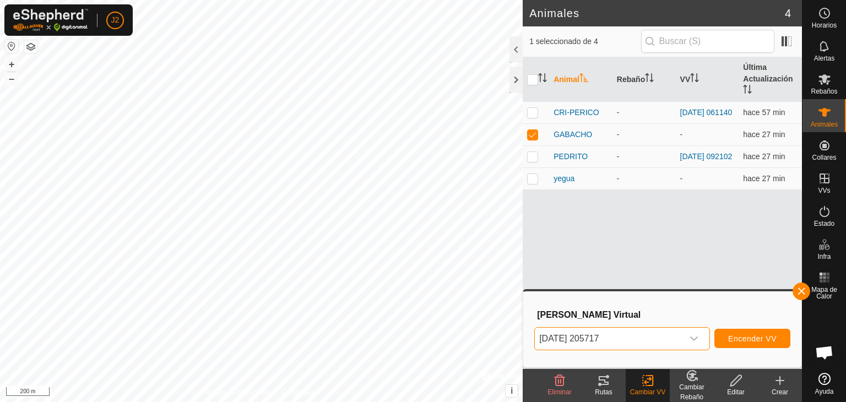
click at [614, 345] on span "[DATE] 205717" at bounding box center [609, 339] width 148 height 22
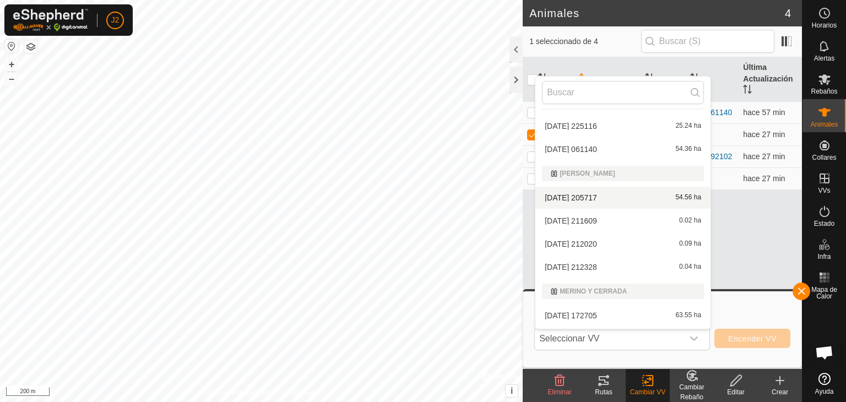
scroll to position [113, 0]
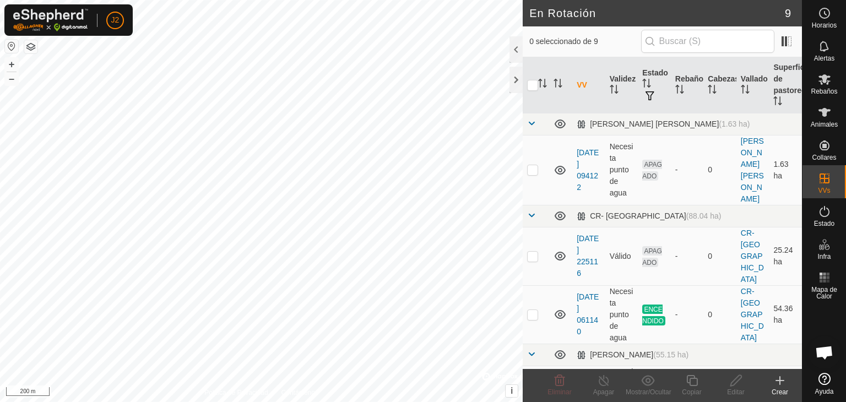
checkbox input "true"
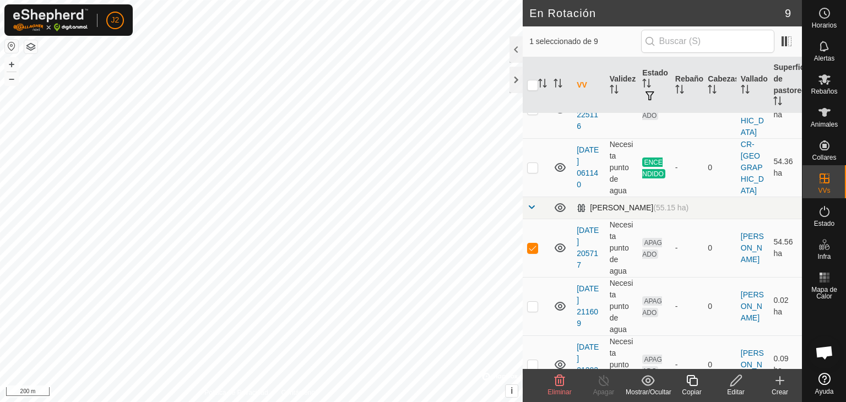
scroll to position [165, 0]
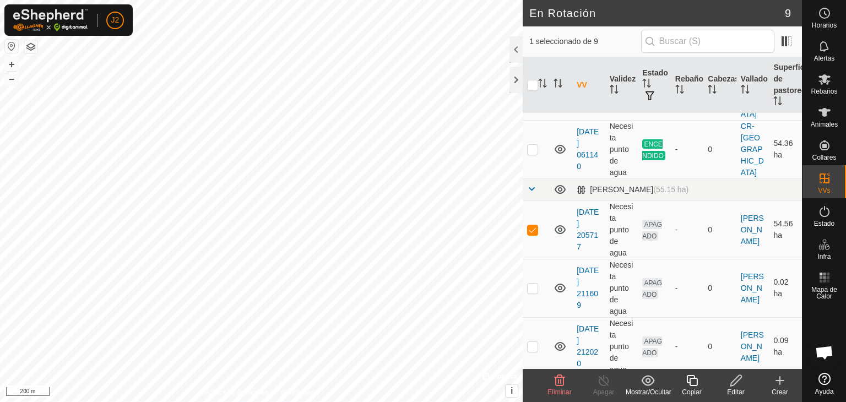
click at [738, 384] on icon at bounding box center [736, 380] width 14 height 13
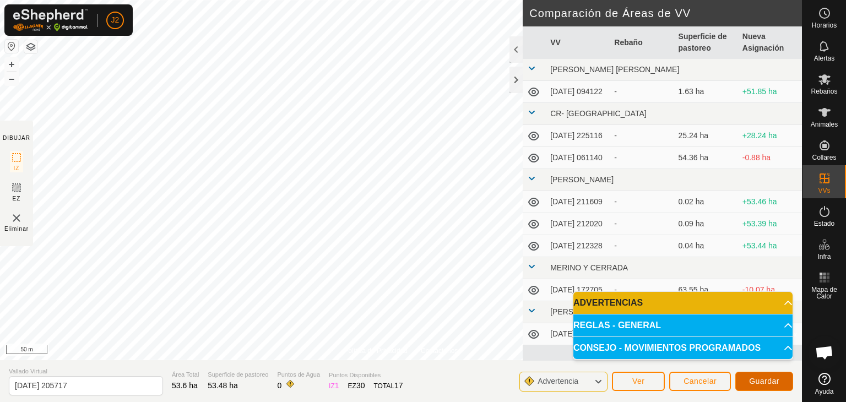
click at [761, 379] on span "Guardar" at bounding box center [764, 381] width 30 height 9
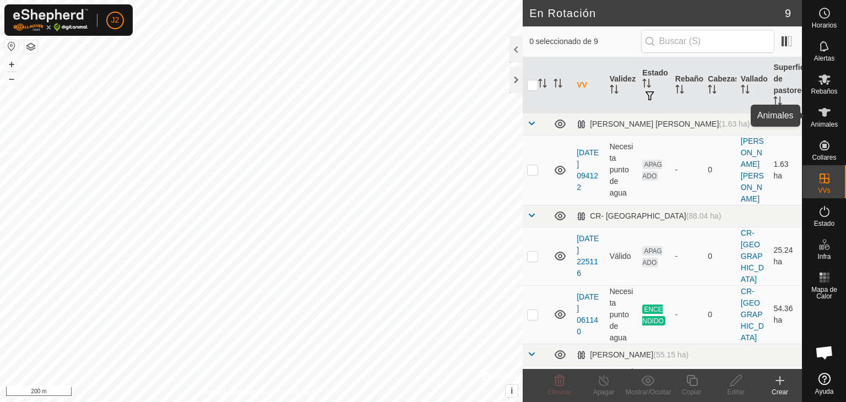
click at [816, 121] on span "Animales" at bounding box center [824, 124] width 27 height 7
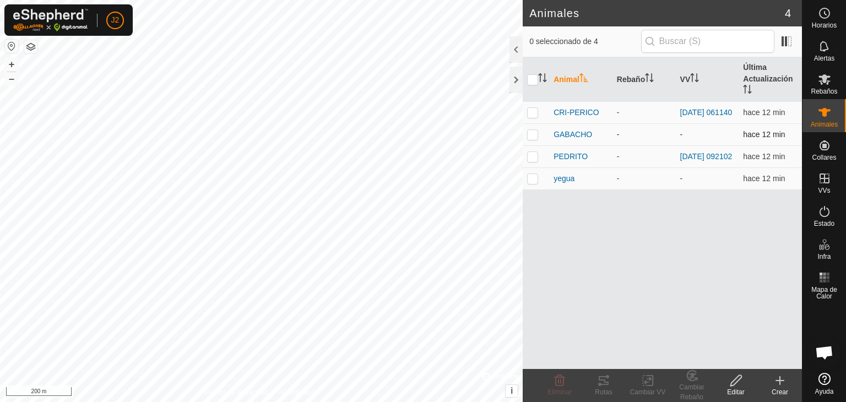
click at [538, 138] on p-checkbox at bounding box center [532, 134] width 11 height 9
checkbox input "true"
click at [647, 382] on icon at bounding box center [648, 380] width 8 height 7
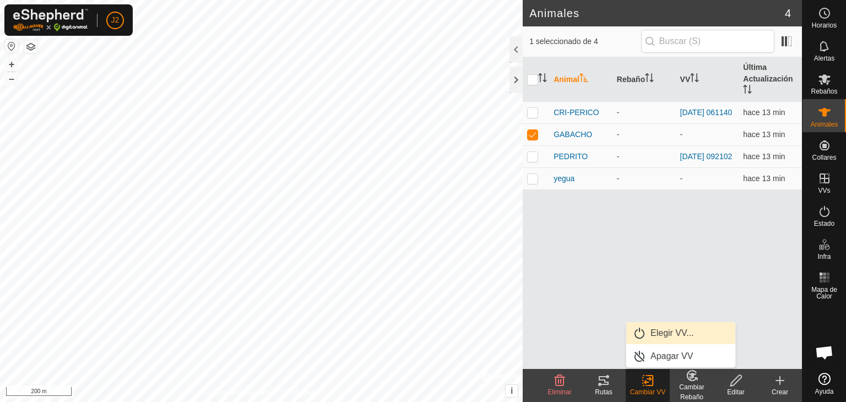
click at [673, 336] on link "Elegir VV..." at bounding box center [680, 333] width 109 height 22
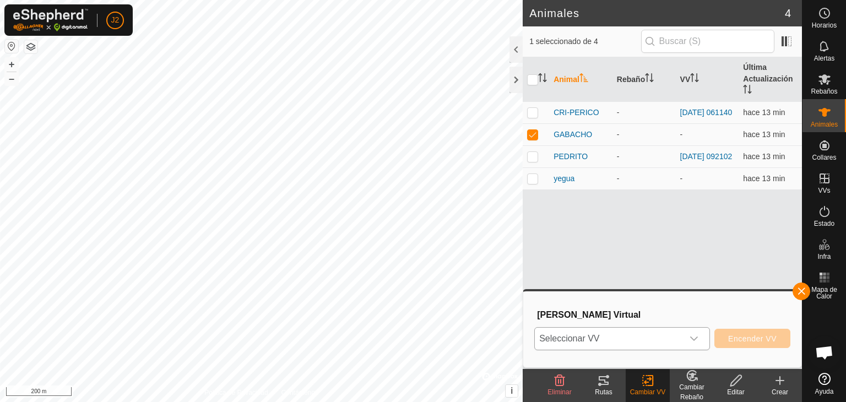
click at [648, 333] on span "Seleccionar VV" at bounding box center [609, 339] width 148 height 22
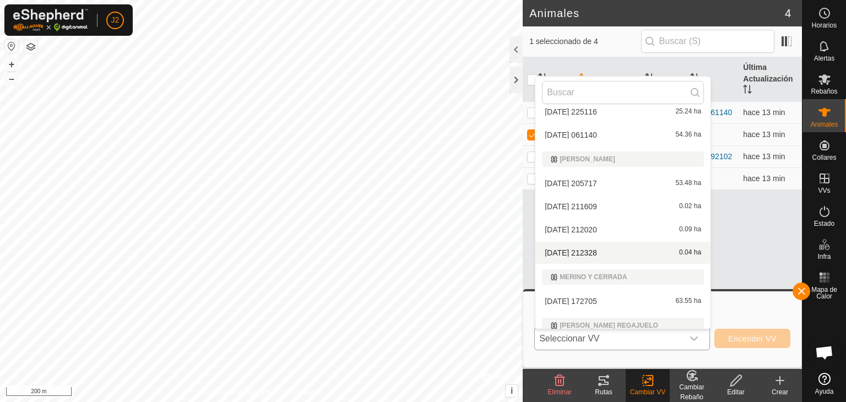
scroll to position [55, 0]
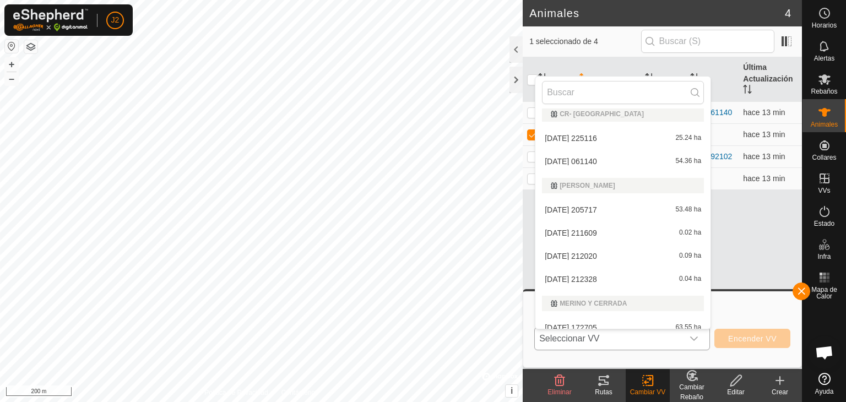
click at [631, 210] on li "[DATE] 205717 53.48 ha" at bounding box center [622, 210] width 175 height 22
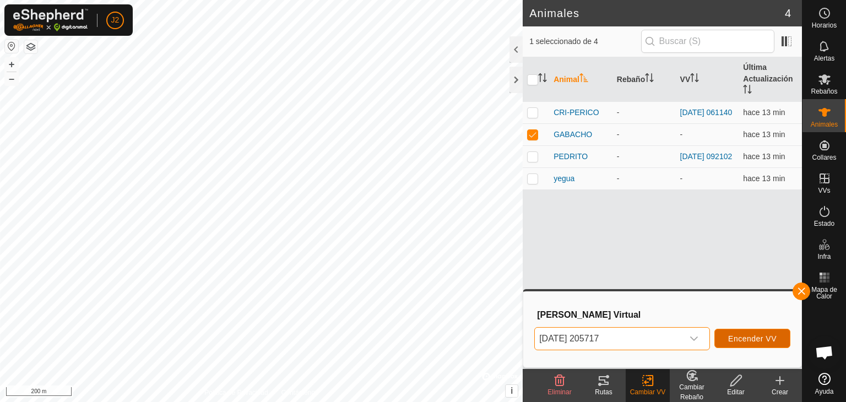
click at [743, 338] on span "Encender VV" at bounding box center [752, 338] width 48 height 9
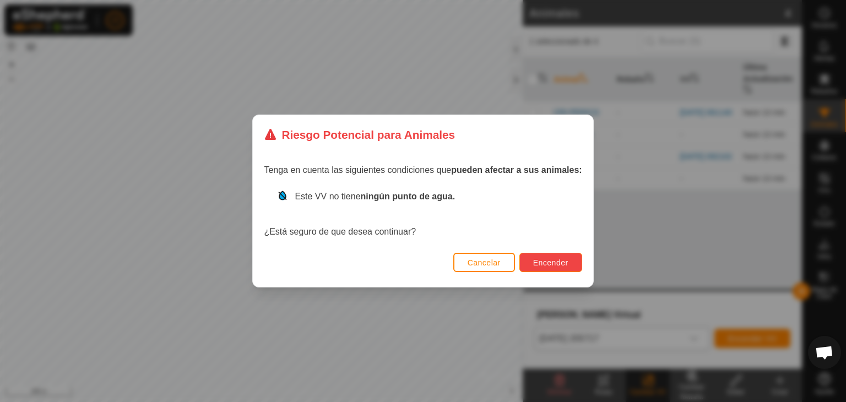
click at [566, 266] on span "Encender" at bounding box center [550, 262] width 35 height 9
